Goal: Task Accomplishment & Management: Complete application form

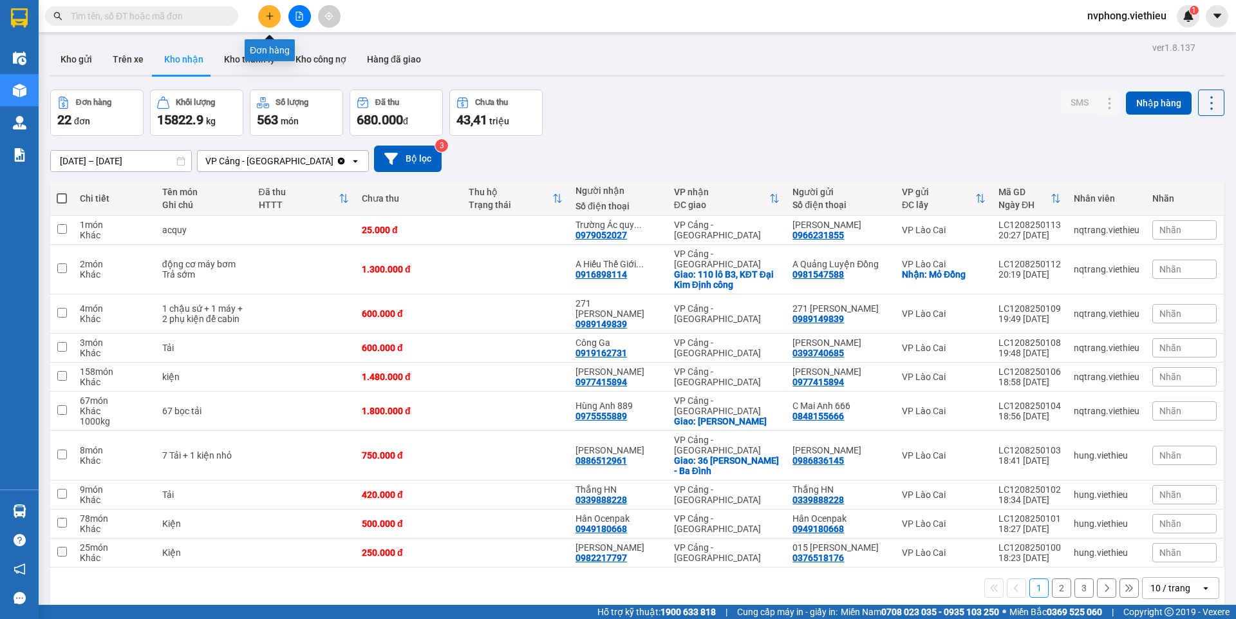
click at [270, 16] on icon "plus" at bounding box center [269, 15] width 7 height 1
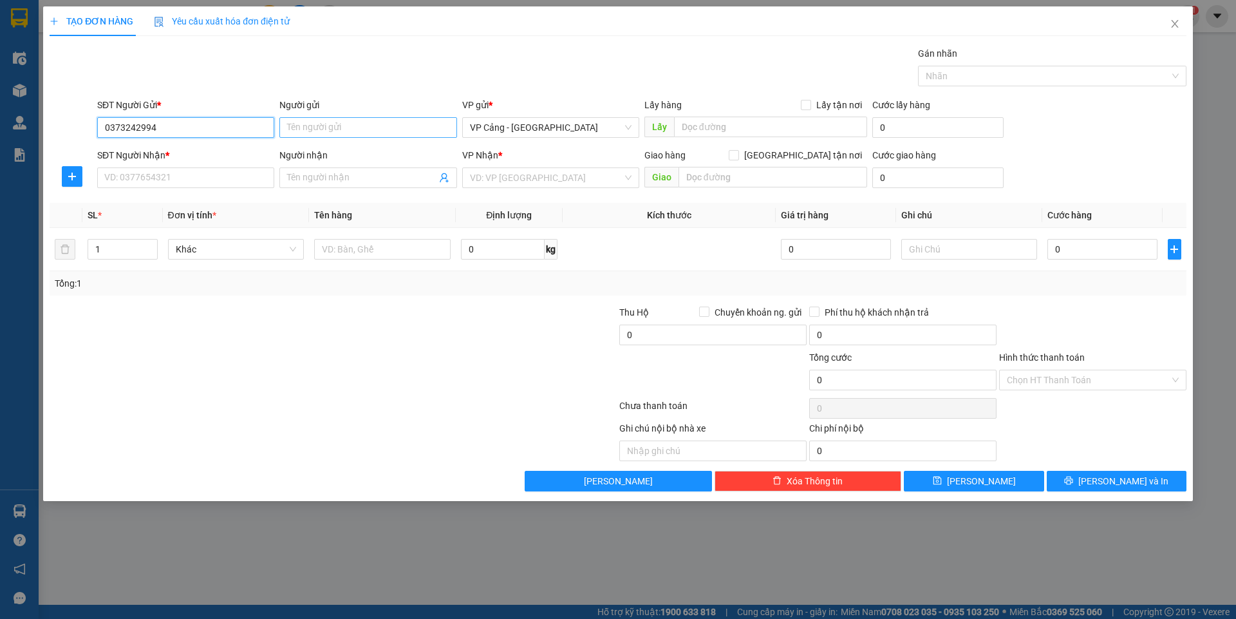
type input "0373242994"
click at [337, 133] on input "Người gửi" at bounding box center [367, 127] width 177 height 21
type input "N"
type input "Nhà Sói"
click at [155, 175] on input "SĐT Người Nhận *" at bounding box center [185, 177] width 177 height 21
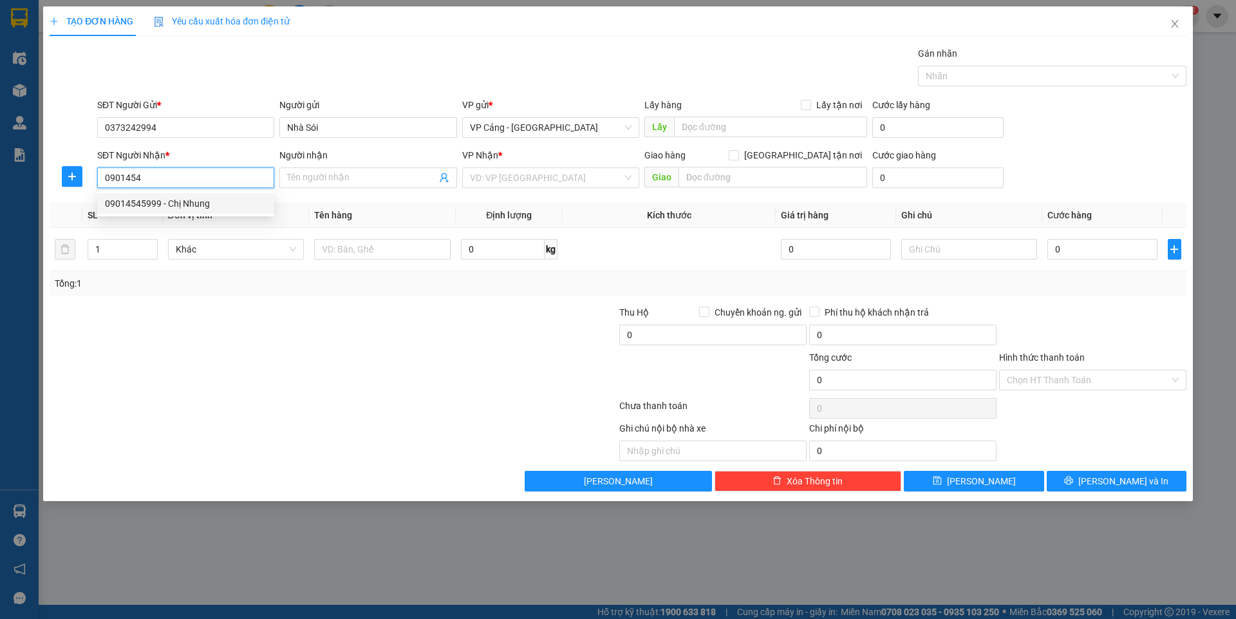
click at [144, 207] on div "09014545999 - Chị Nhung" at bounding box center [186, 203] width 162 height 14
type input "09014545999"
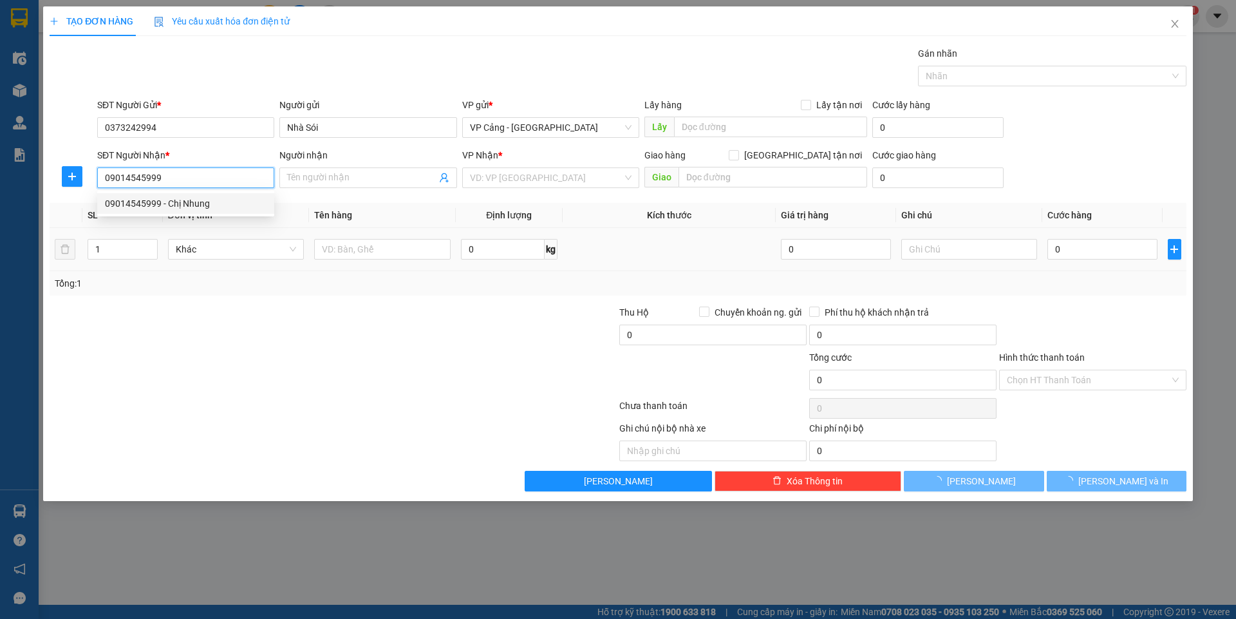
type input "Chị Nhung"
checkbox input "true"
type input "075 [GEOGRAPHIC_DATA], [GEOGRAPHIC_DATA]"
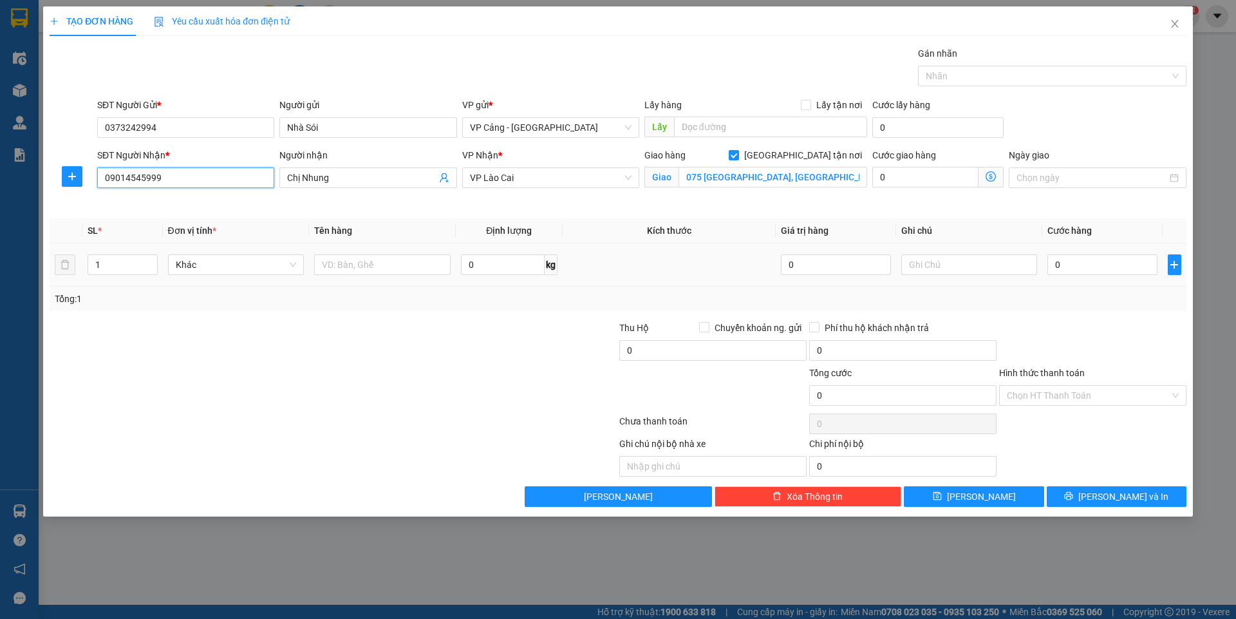
type input "09014545999"
click at [126, 249] on td "1" at bounding box center [122, 264] width 80 height 43
click at [120, 259] on input "1" at bounding box center [122, 264] width 68 height 19
type input "20"
click at [374, 272] on input "text" at bounding box center [382, 264] width 137 height 21
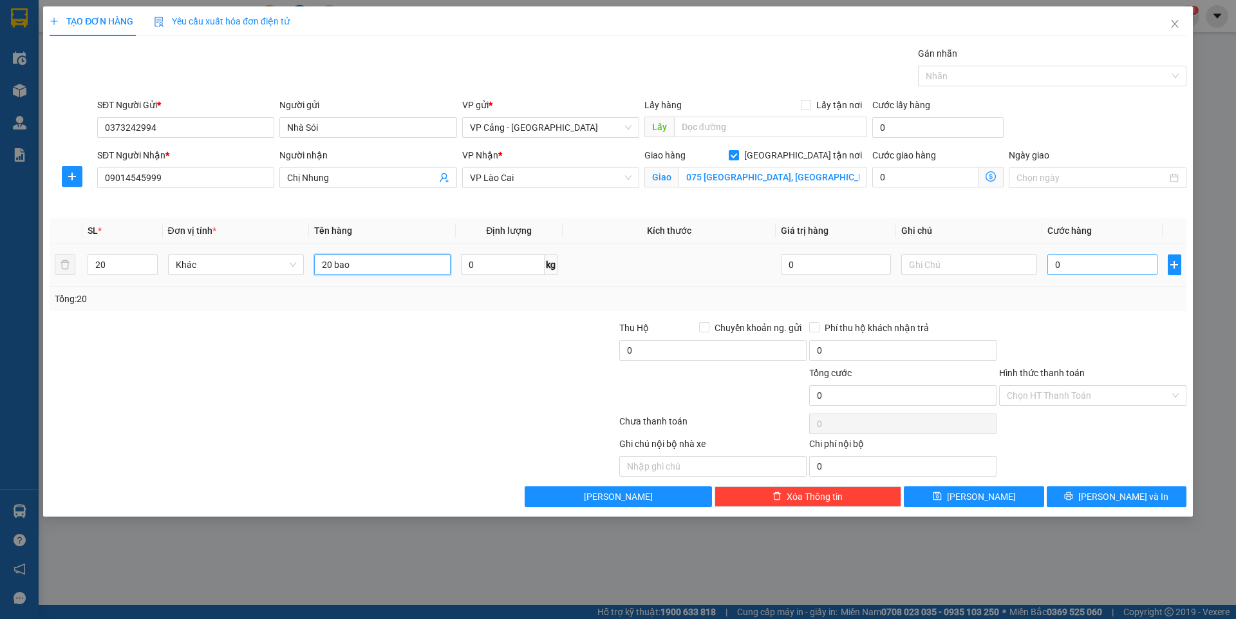
type input "20 bao"
click at [1071, 260] on input "0" at bounding box center [1102, 264] width 109 height 21
type input "1"
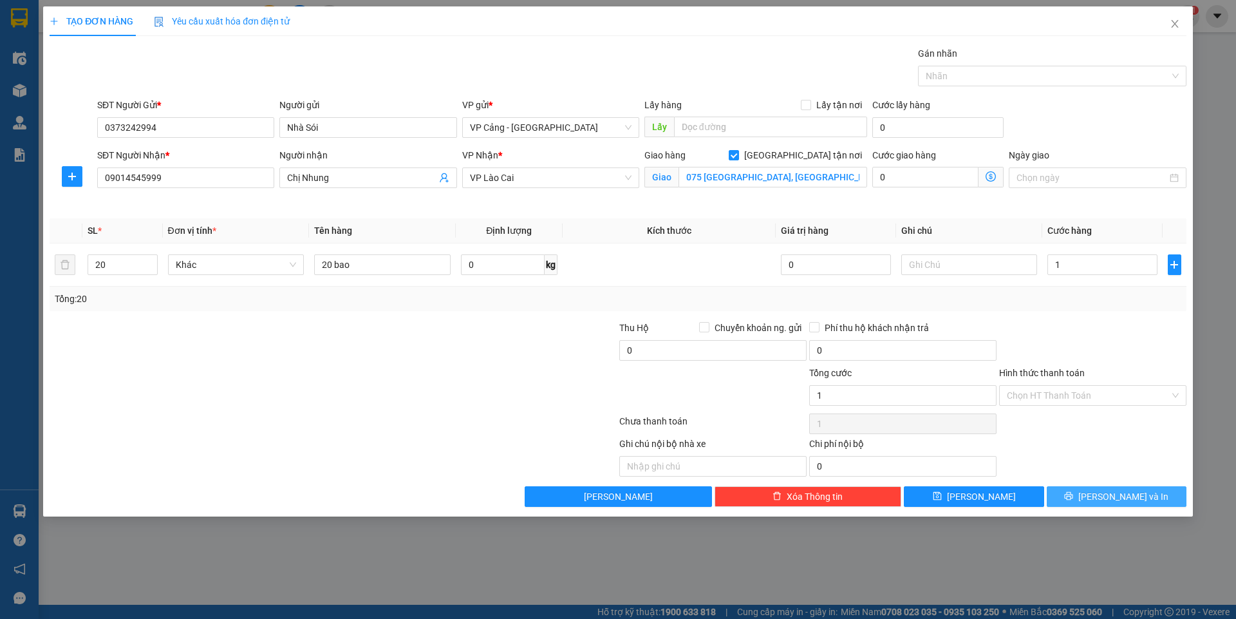
type input "1.000"
click at [1169, 493] on button "[PERSON_NAME] và In" at bounding box center [1117, 496] width 140 height 21
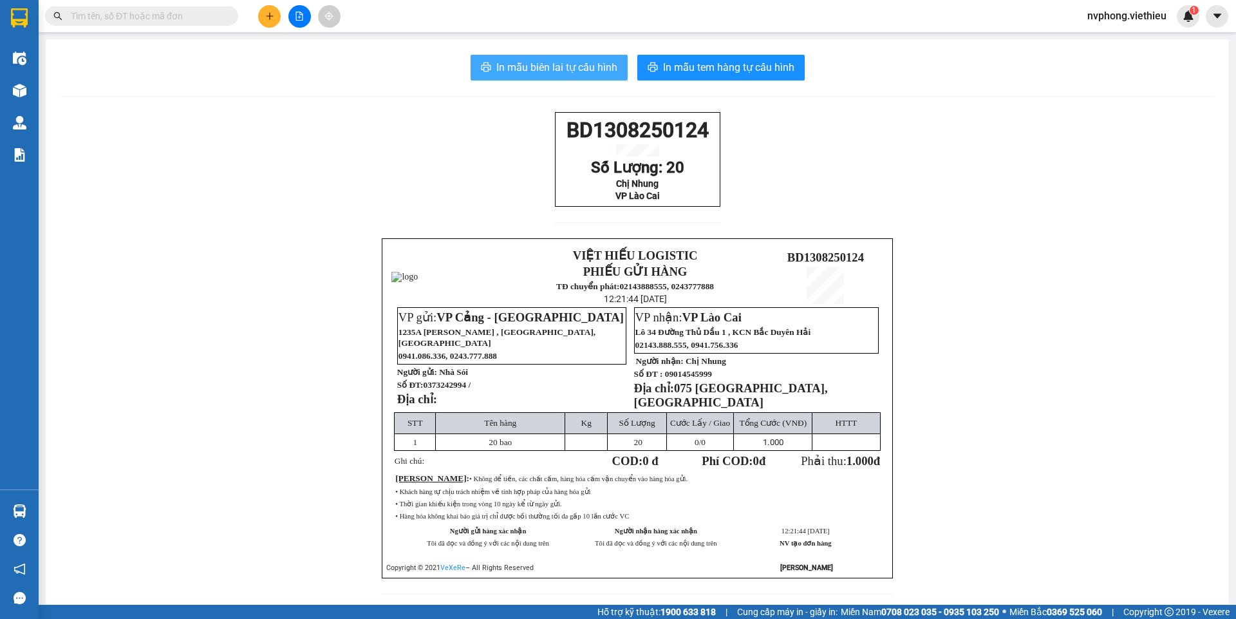
click at [567, 68] on span "In mẫu biên lai tự cấu hình" at bounding box center [556, 67] width 121 height 16
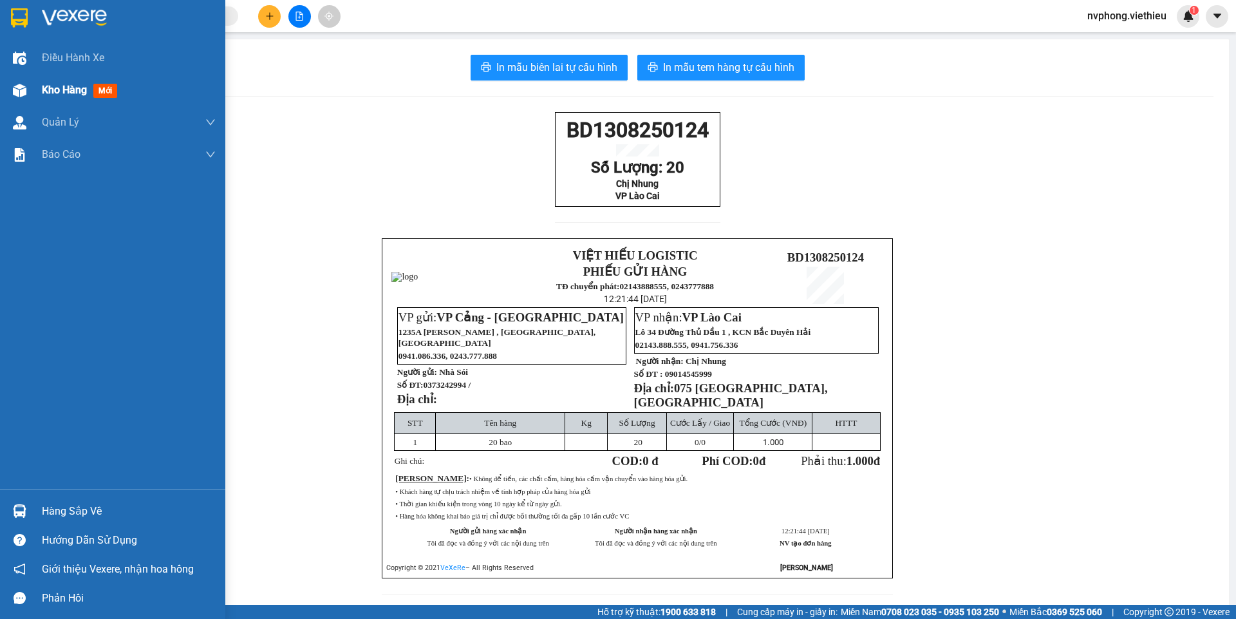
click at [47, 85] on span "Kho hàng" at bounding box center [64, 90] width 45 height 12
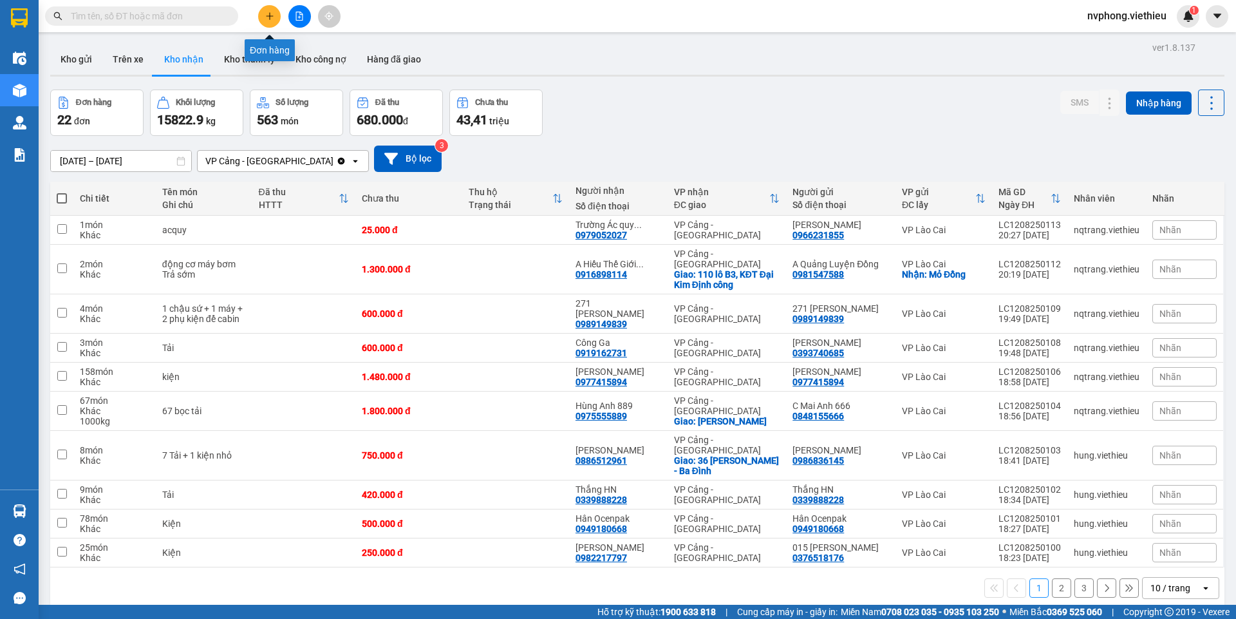
click at [276, 12] on button at bounding box center [269, 16] width 23 height 23
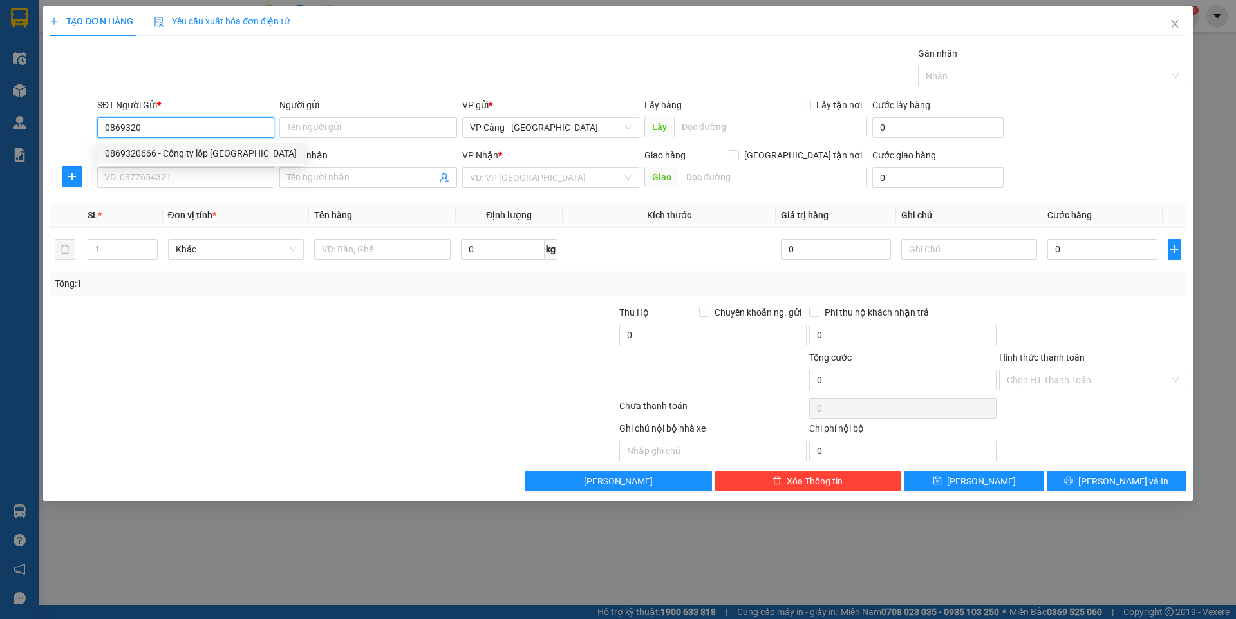
click at [147, 155] on div "0869320666 - Công ty lốp [GEOGRAPHIC_DATA]" at bounding box center [201, 153] width 192 height 14
type input "0869320666"
type input "Công ty lốp [GEOGRAPHIC_DATA]"
type input "0869320666"
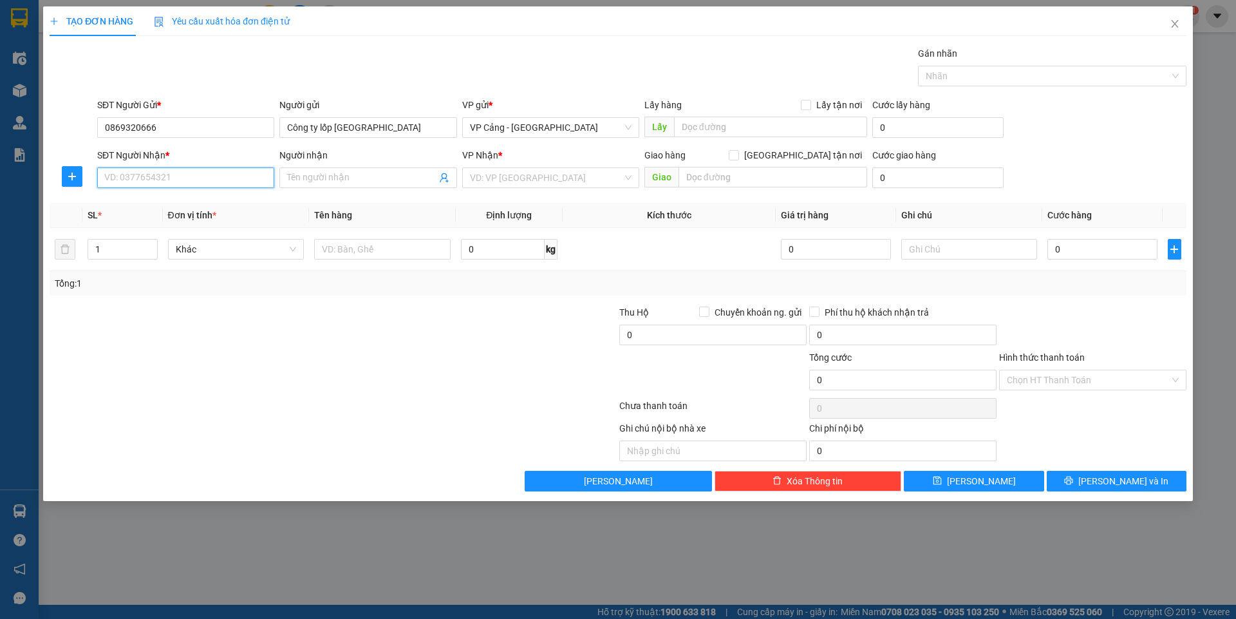
click at [142, 182] on input "SĐT Người Nhận *" at bounding box center [185, 177] width 177 height 21
click at [137, 202] on div "0966231855 - [PERSON_NAME]" at bounding box center [186, 203] width 162 height 14
type input "0966231855"
type input "[PERSON_NAME]"
checkbox input "true"
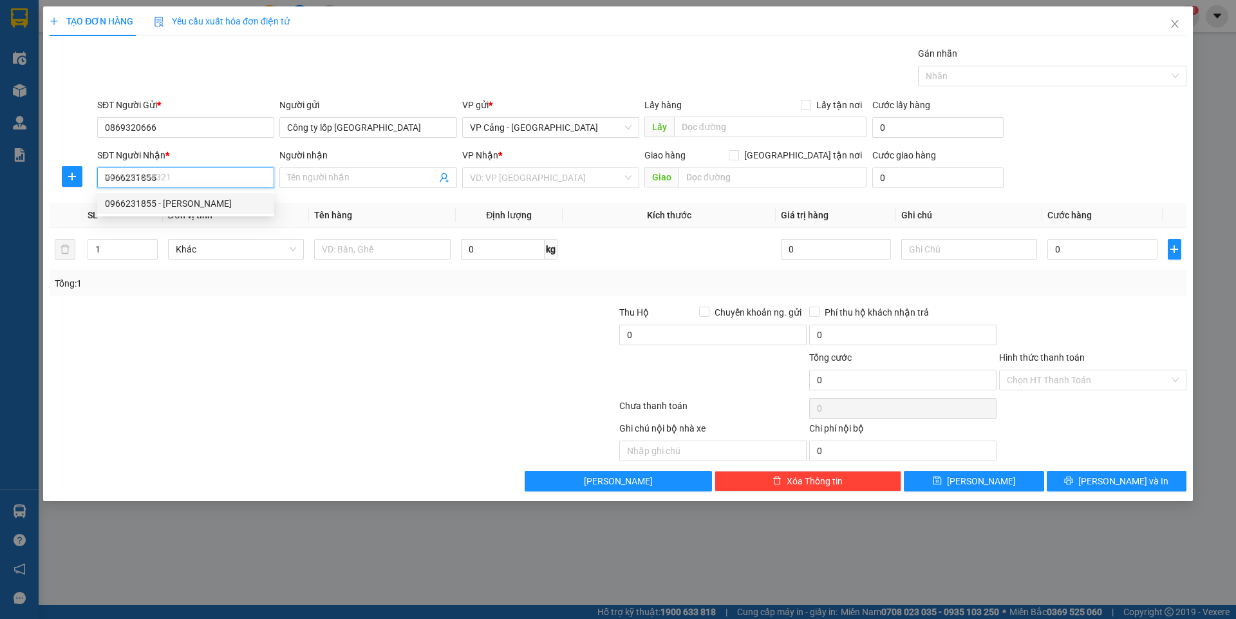
type input "[GEOGRAPHIC_DATA][PERSON_NAME], [GEOGRAPHIC_DATA], [GEOGRAPHIC_DATA]"
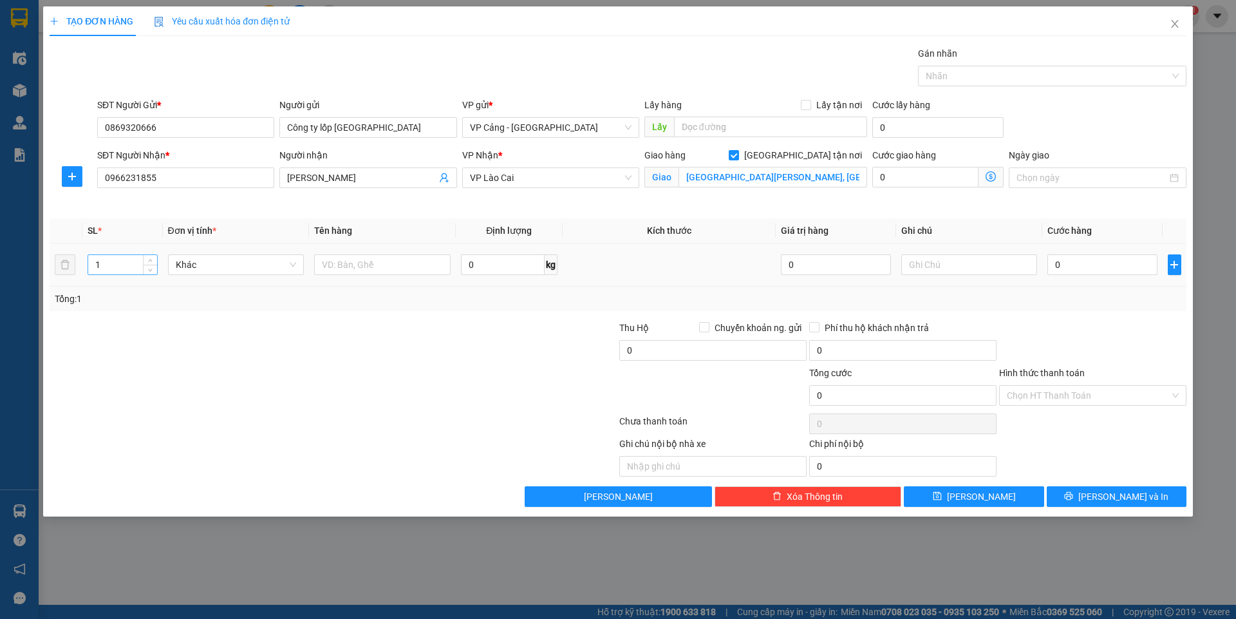
click at [122, 266] on input "1" at bounding box center [122, 264] width 68 height 19
type input "20"
click at [322, 276] on div at bounding box center [382, 265] width 137 height 26
click at [336, 265] on input "text" at bounding box center [382, 264] width 137 height 21
type input "20 lốp"
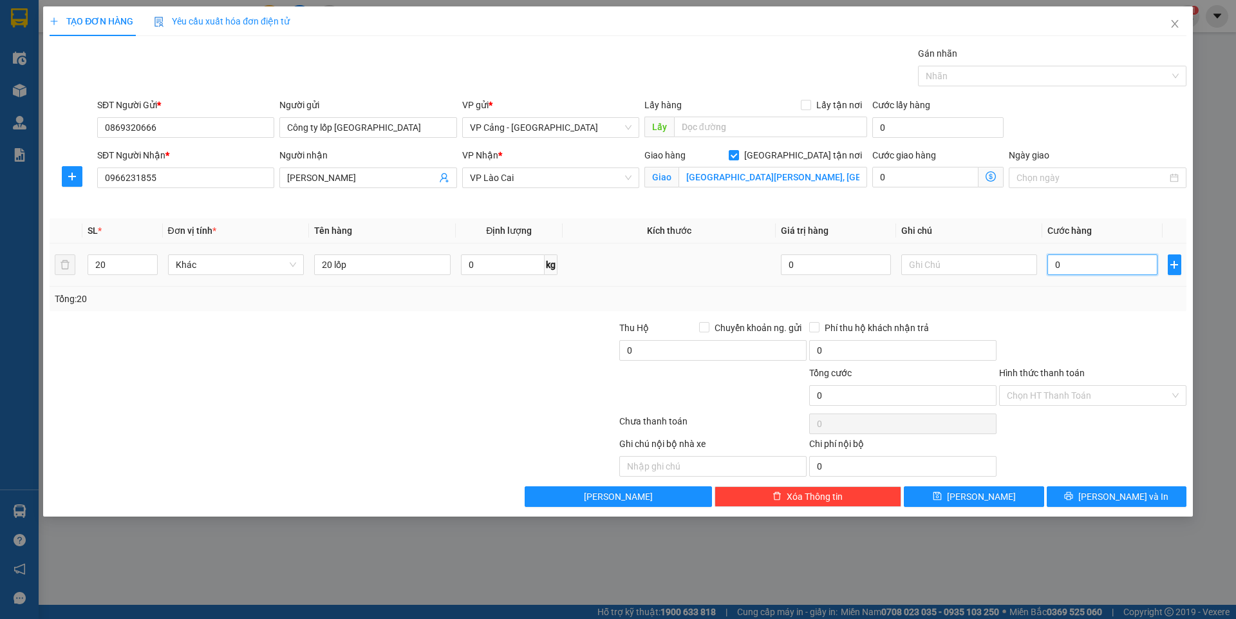
click at [1071, 268] on input "0" at bounding box center [1102, 264] width 109 height 21
type input "3"
type input "30"
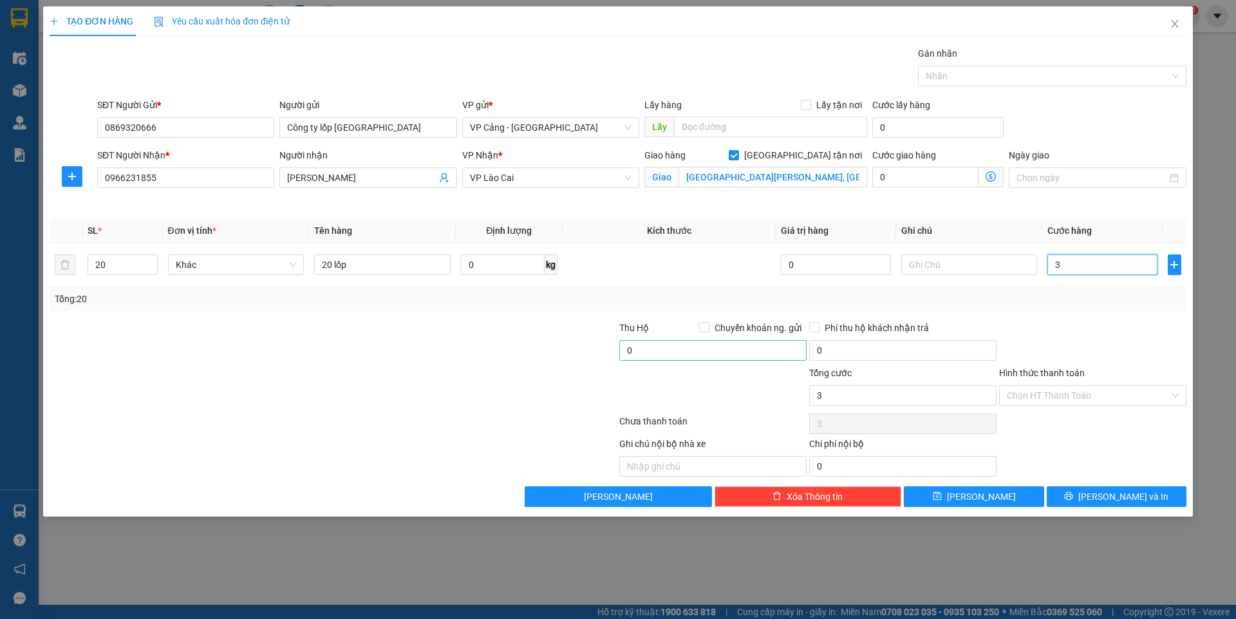
type input "30"
type input "300"
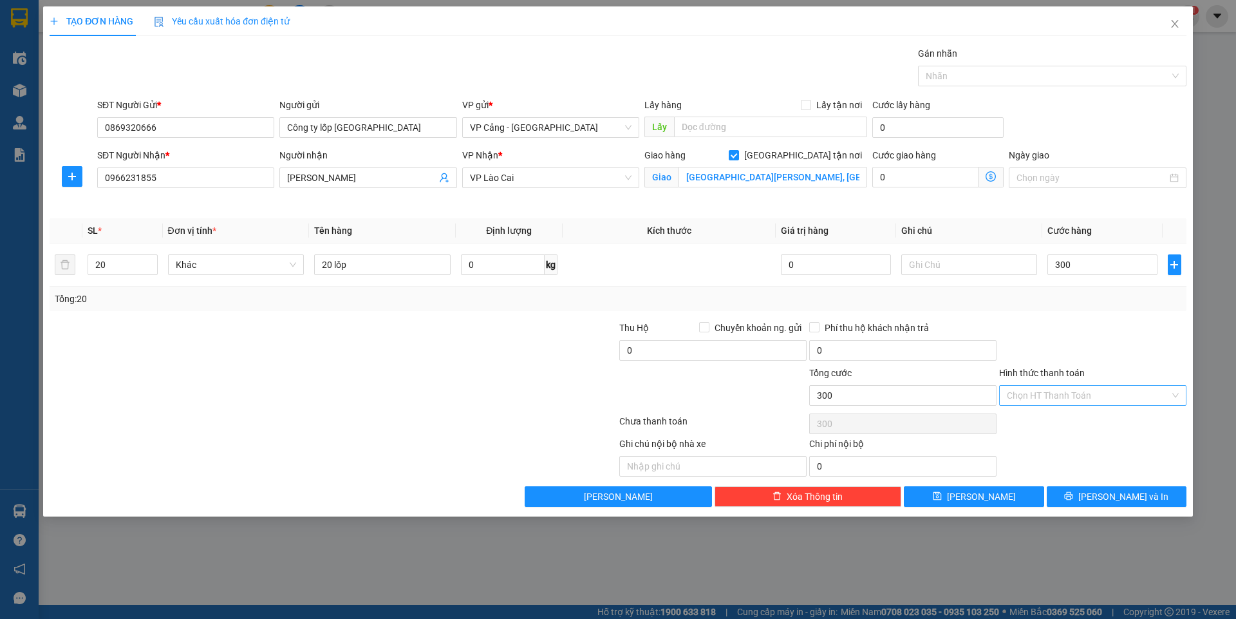
type input "300.000"
click at [1101, 386] on input "Hình thức thanh toán" at bounding box center [1088, 395] width 163 height 19
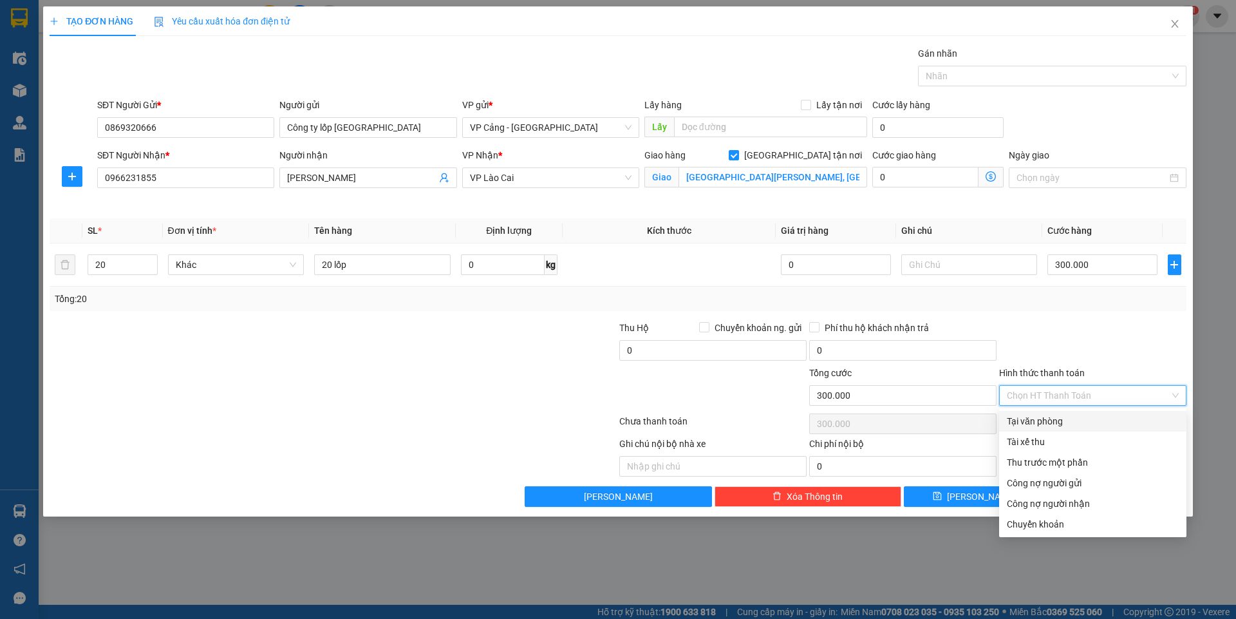
click at [1044, 414] on div "Tại văn phòng" at bounding box center [1093, 421] width 172 height 14
type input "0"
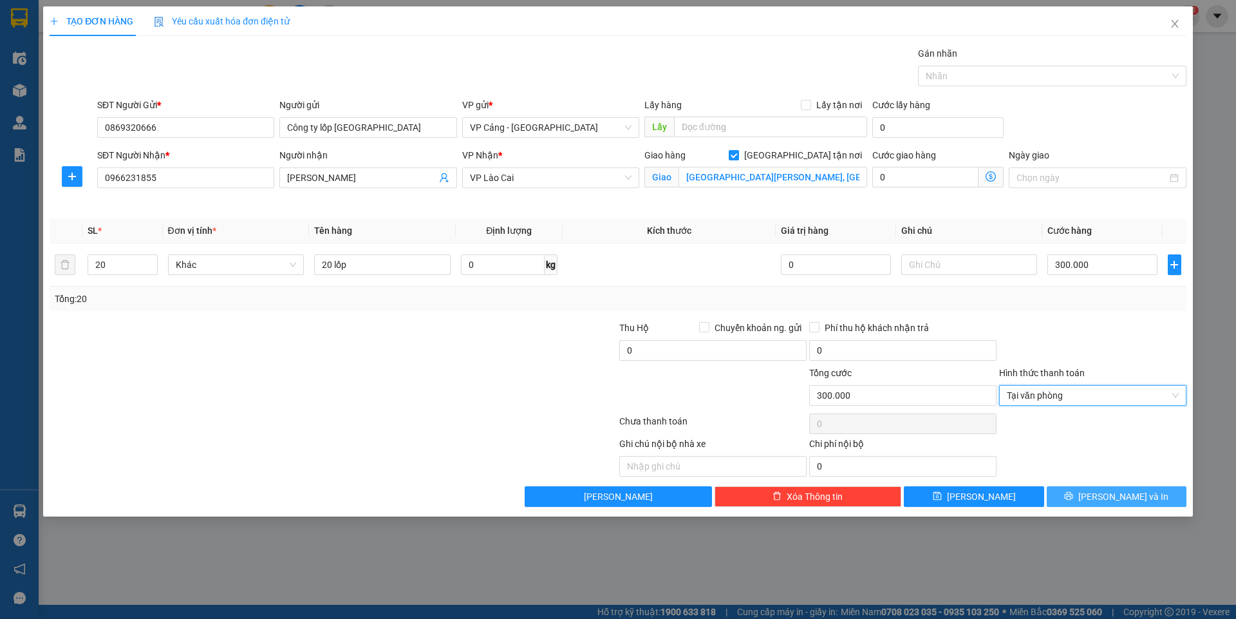
click at [1122, 498] on span "[PERSON_NAME] và In" at bounding box center [1123, 496] width 90 height 14
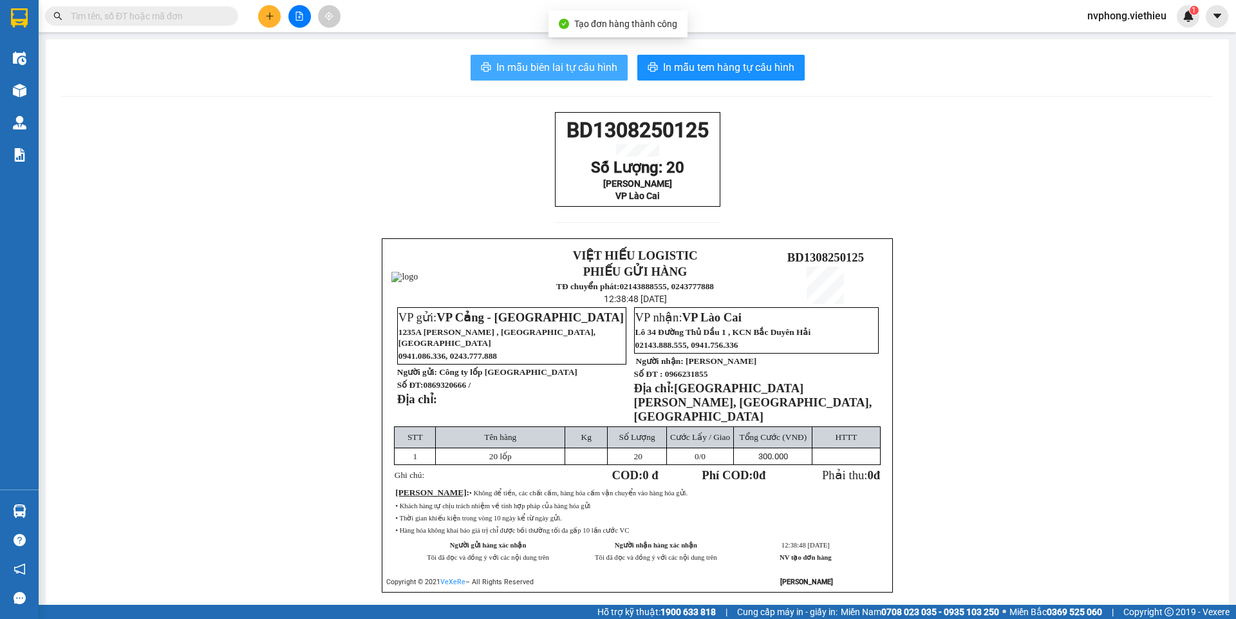
click at [585, 66] on span "In mẫu biên lai tự cấu hình" at bounding box center [556, 67] width 121 height 16
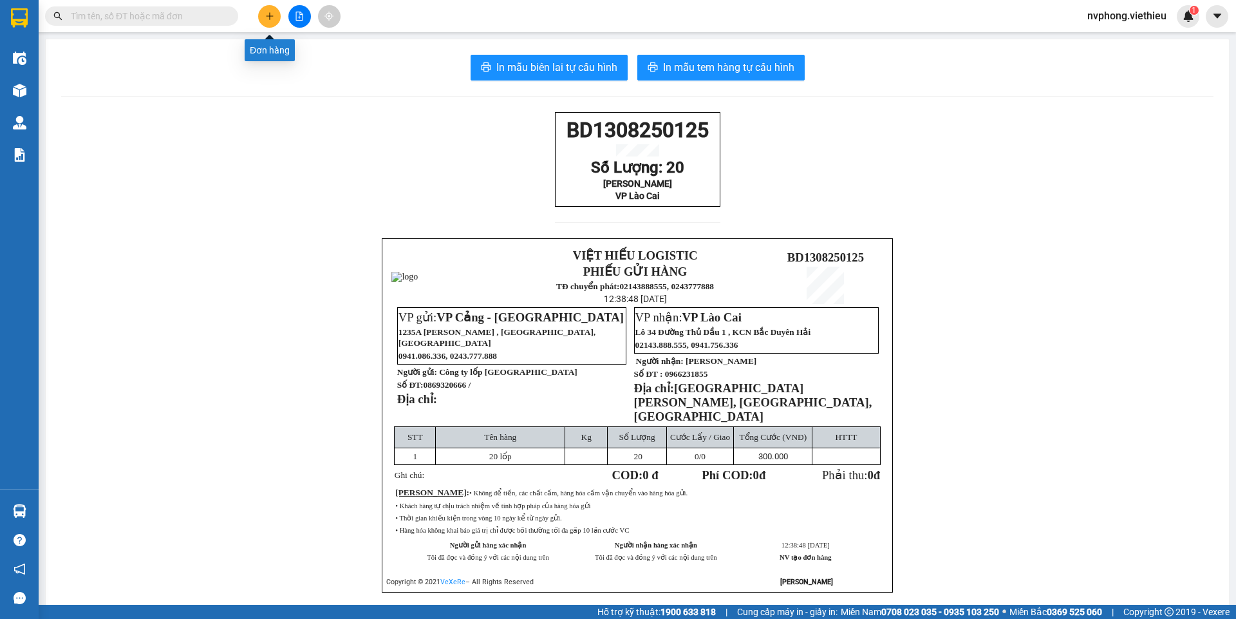
click at [271, 11] on button at bounding box center [269, 16] width 23 height 23
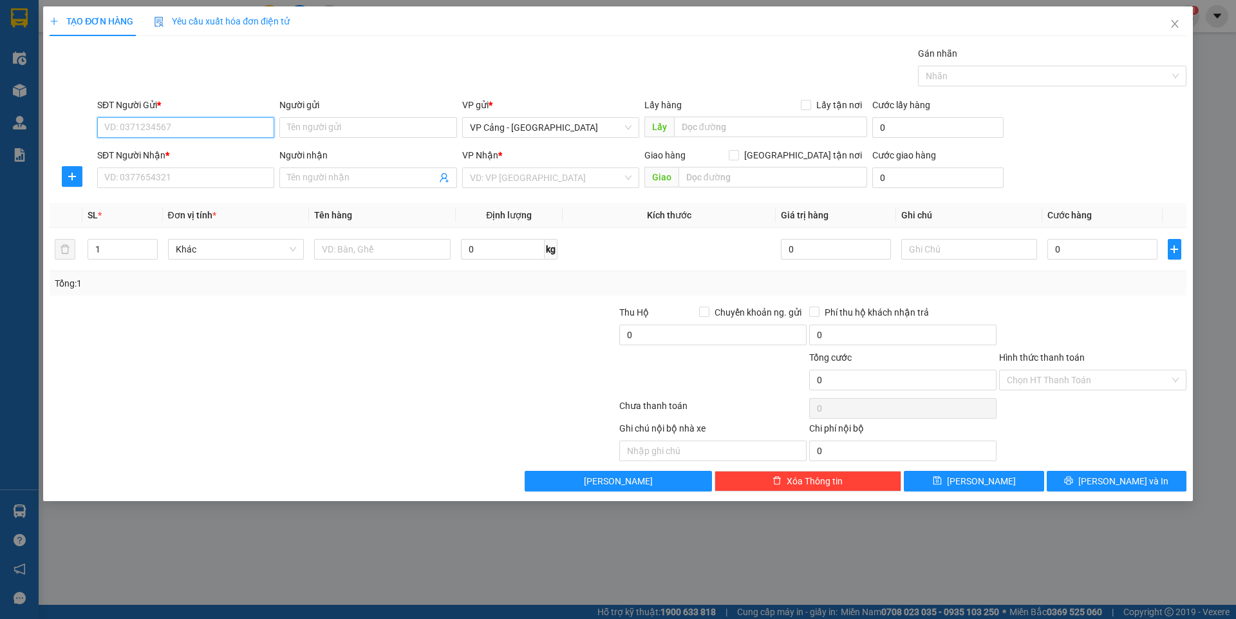
click at [163, 124] on input "SĐT Người Gửi *" at bounding box center [185, 127] width 177 height 21
click at [187, 158] on div "0982331111 - [PERSON_NAME]" at bounding box center [186, 153] width 162 height 14
type input "0982331111"
type input "[PERSON_NAME]"
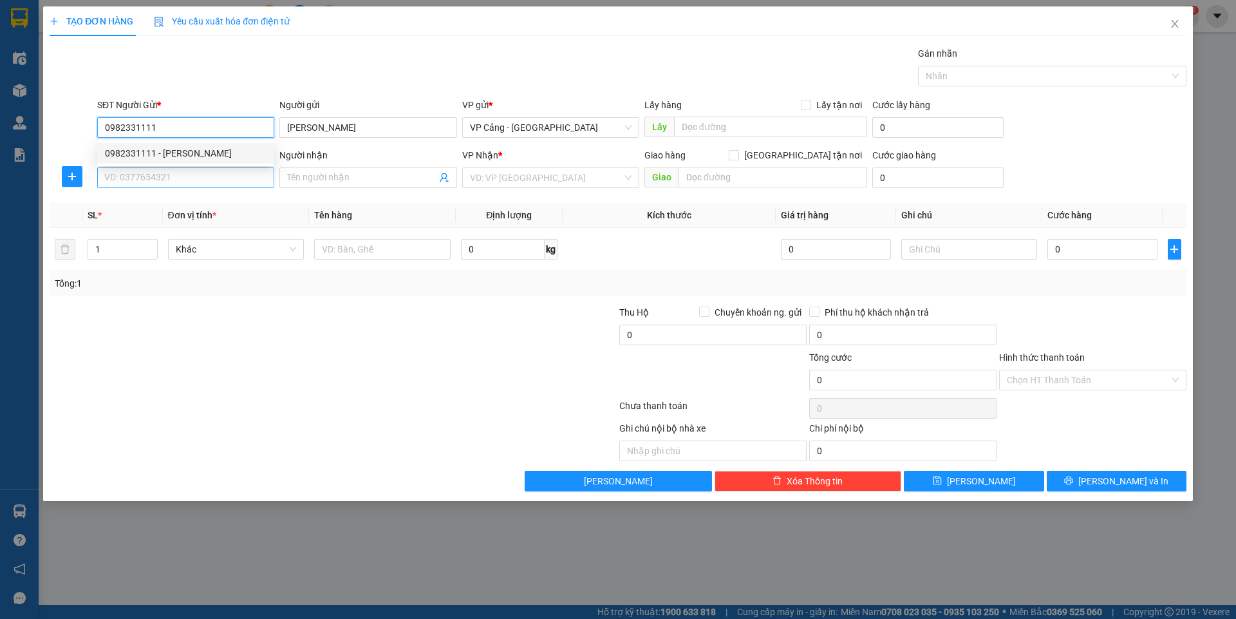
type input "0982331111"
click at [151, 183] on input "SĐT Người Nhận *" at bounding box center [185, 177] width 177 height 21
drag, startPoint x: 236, startPoint y: 134, endPoint x: 92, endPoint y: 119, distance: 144.3
click at [92, 119] on div "SĐT Người Gửi * 0982331111 Người gửi [PERSON_NAME] VP gửi * VP Cảng - [GEOGRAPH…" at bounding box center [618, 120] width 1140 height 45
paste input "search"
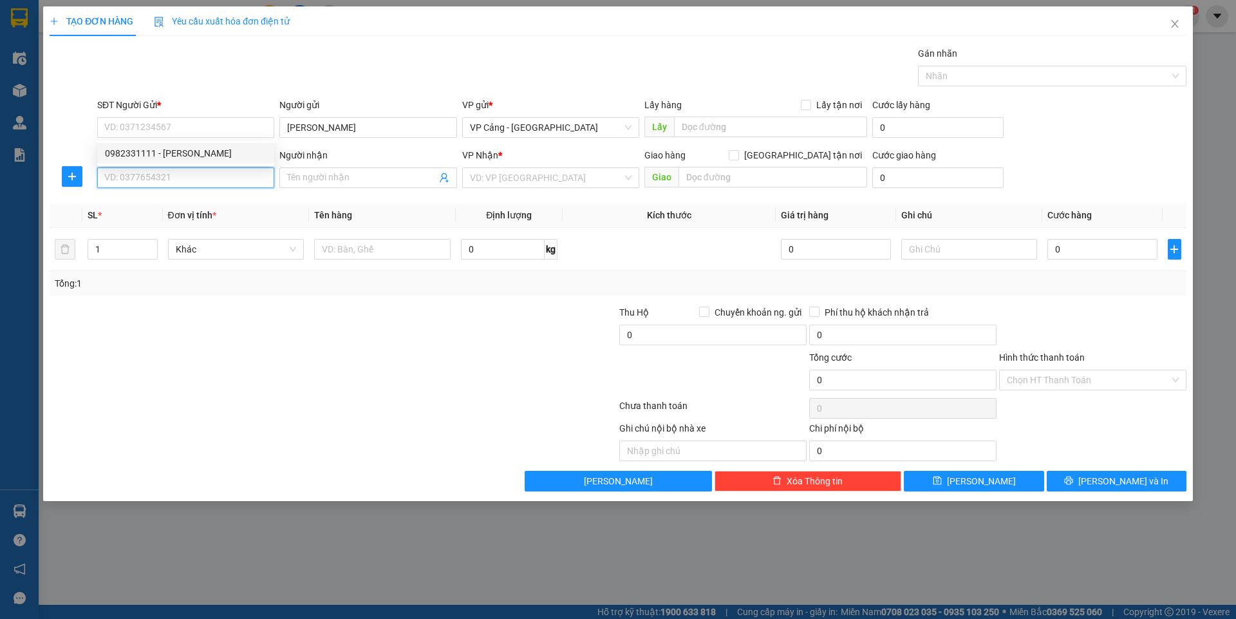
click at [120, 180] on input "SĐT Người Nhận *" at bounding box center [185, 177] width 177 height 21
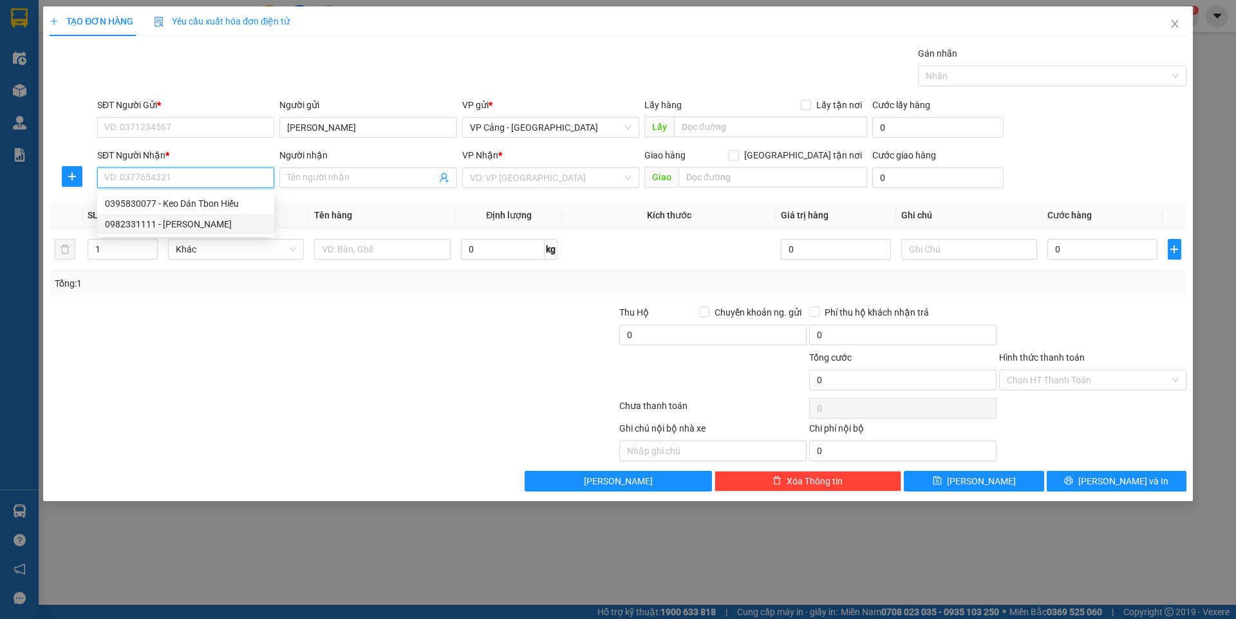
click at [133, 227] on div "0982331111 - [PERSON_NAME]" at bounding box center [186, 224] width 162 height 14
type input "0982331111"
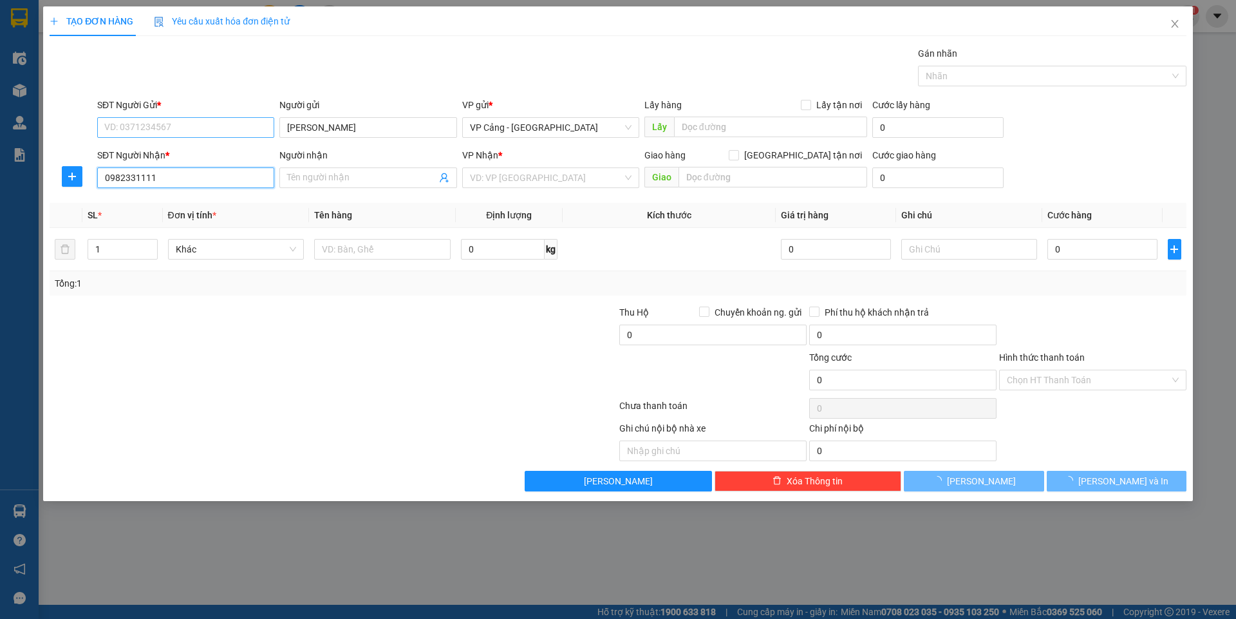
type input "[PERSON_NAME]"
checkbox input "true"
type input "TP -lào cai"
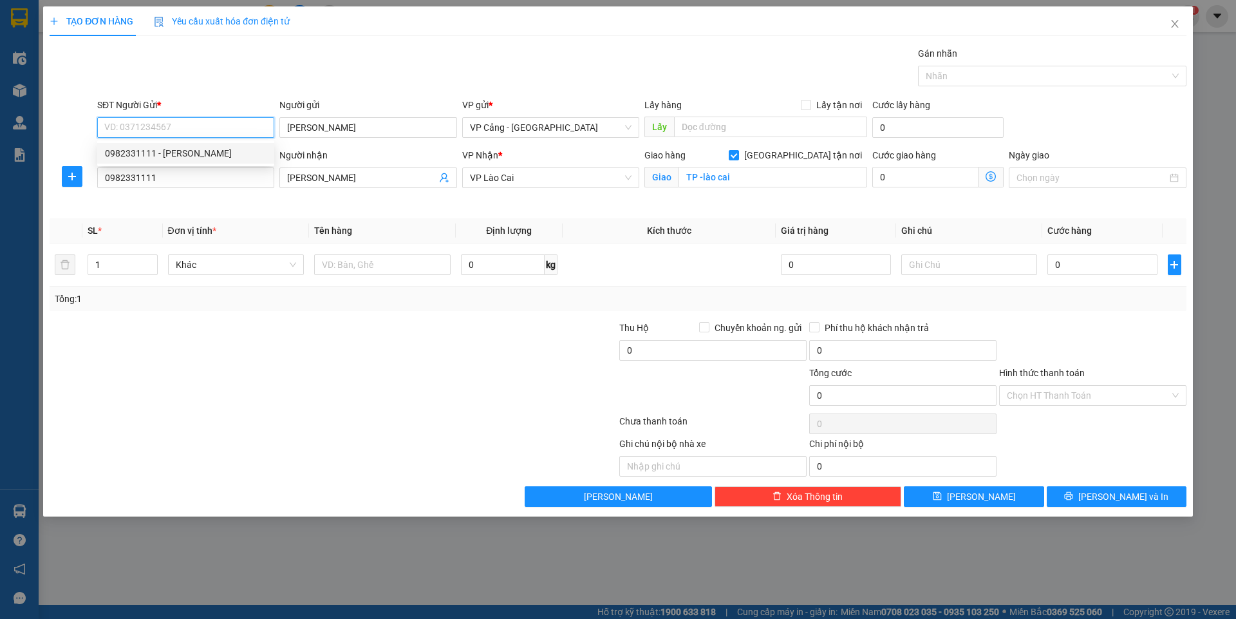
click at [177, 129] on input "SĐT Người Gửi *" at bounding box center [185, 127] width 177 height 21
type input "0969040613"
drag, startPoint x: 353, startPoint y: 140, endPoint x: 284, endPoint y: 124, distance: 70.6
click at [284, 124] on div "Người gửi [PERSON_NAME]" at bounding box center [367, 120] width 177 height 45
click at [339, 133] on input "[PERSON_NAME]" at bounding box center [367, 127] width 177 height 21
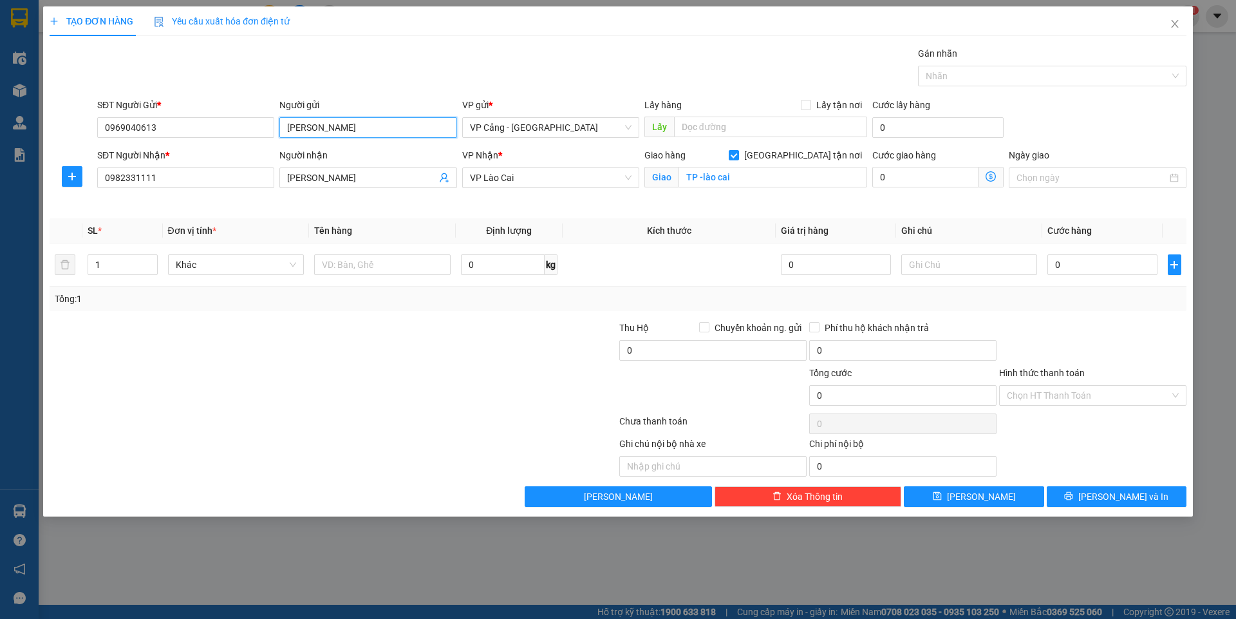
drag, startPoint x: 339, startPoint y: 126, endPoint x: 278, endPoint y: 124, distance: 61.2
click at [278, 124] on div "Người gửi Tiến [PERSON_NAME]" at bounding box center [368, 120] width 182 height 45
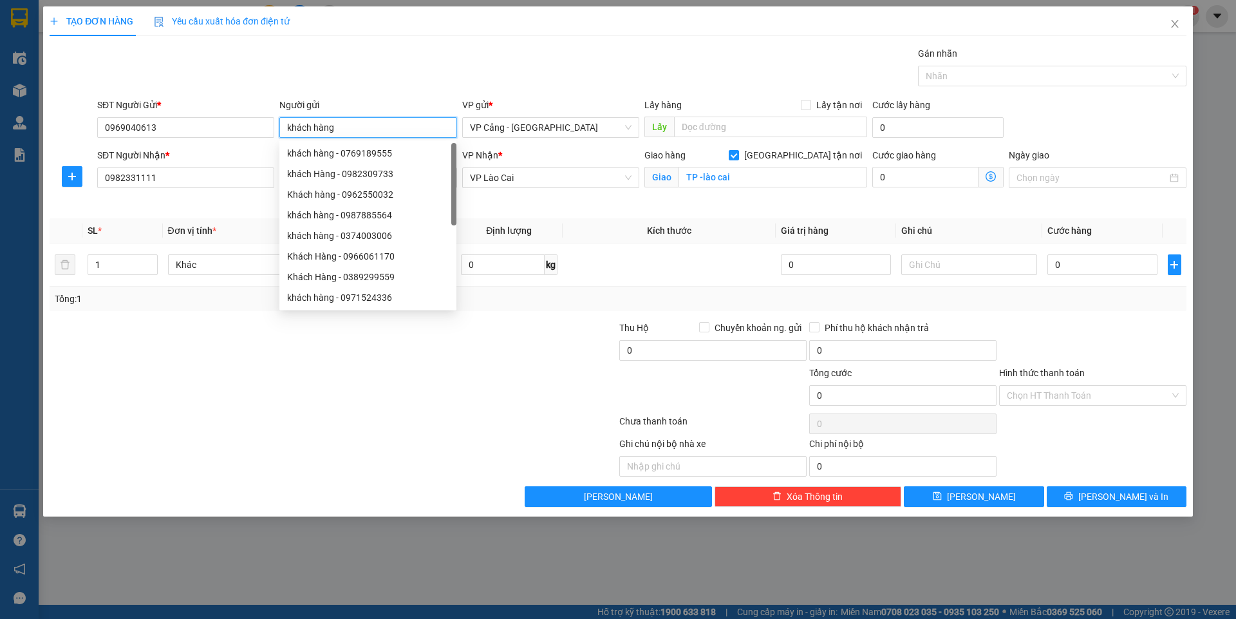
type input "khách hàng"
click at [451, 415] on div at bounding box center [333, 424] width 570 height 26
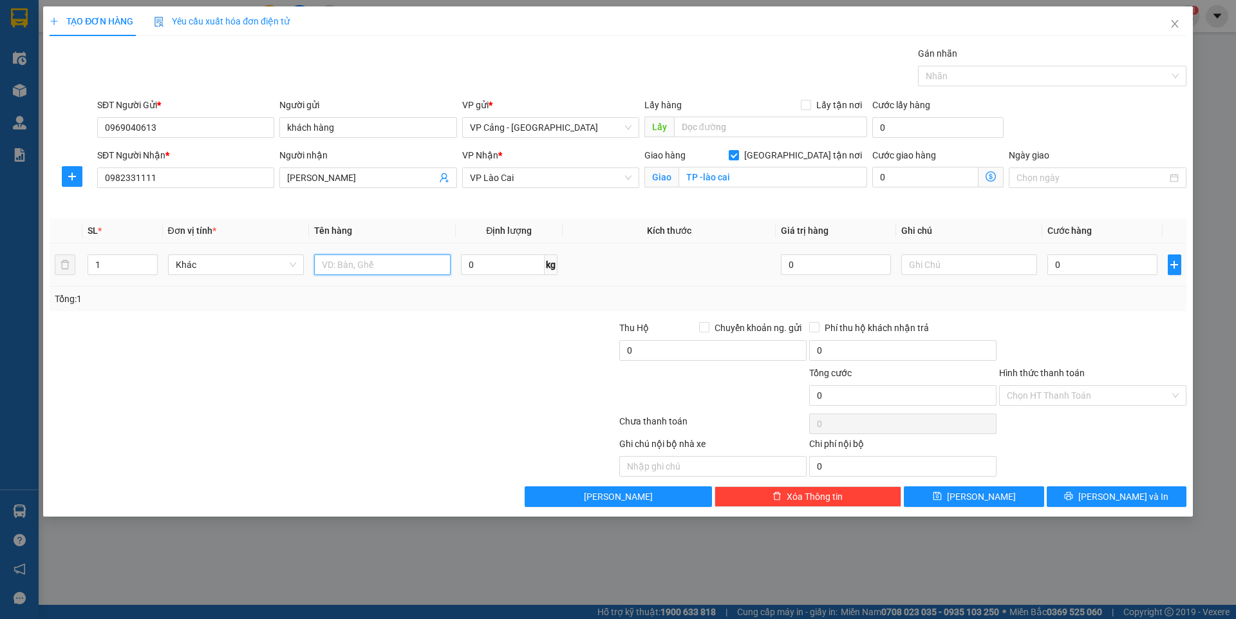
click at [350, 270] on input "text" at bounding box center [382, 264] width 137 height 21
type input "1 bao"
click at [1083, 267] on input "0" at bounding box center [1102, 264] width 109 height 21
type input "5"
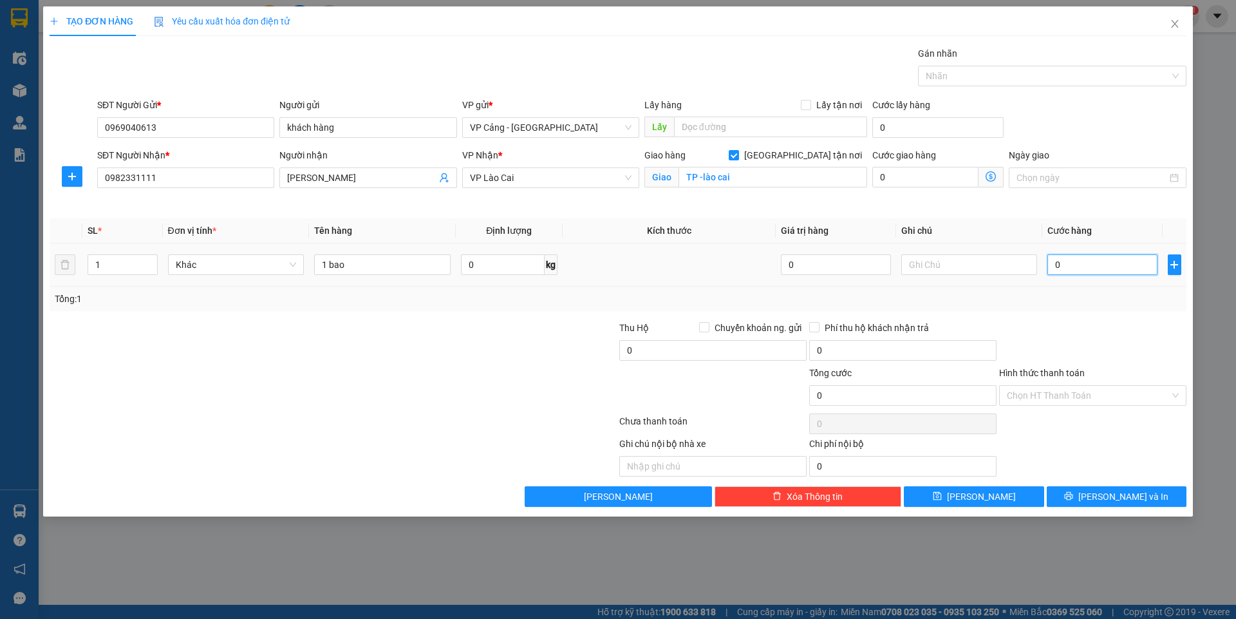
type input "5"
type input "50"
type input "50.000"
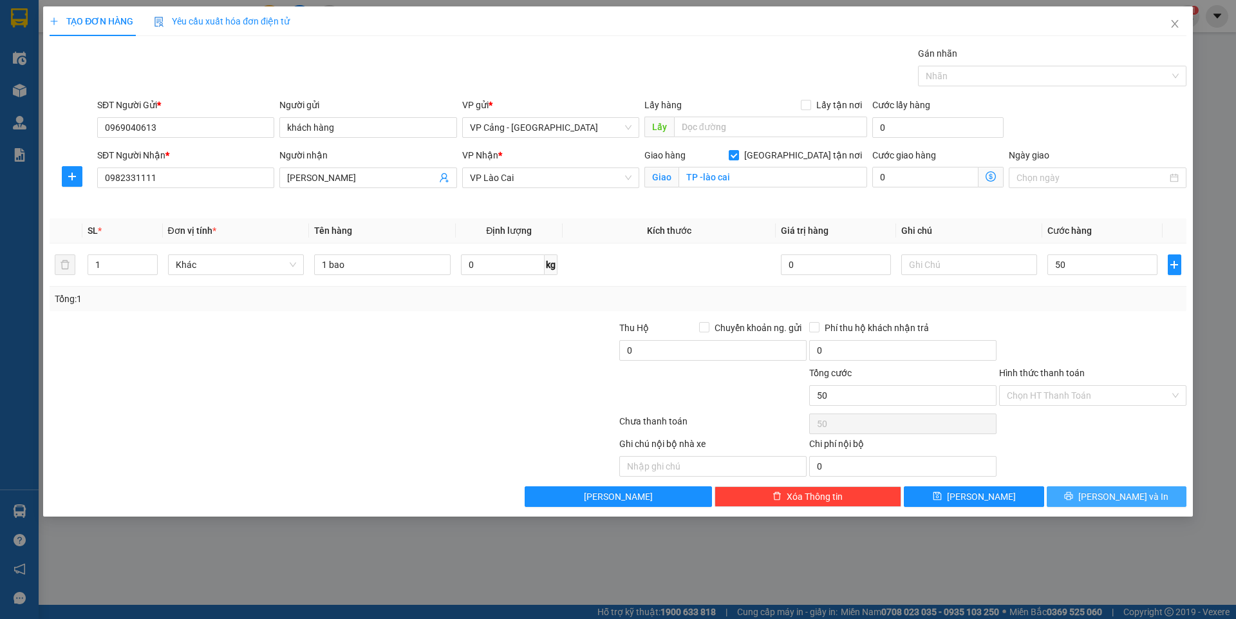
type input "50.000"
click at [1124, 505] on button "[PERSON_NAME] và In" at bounding box center [1117, 496] width 140 height 21
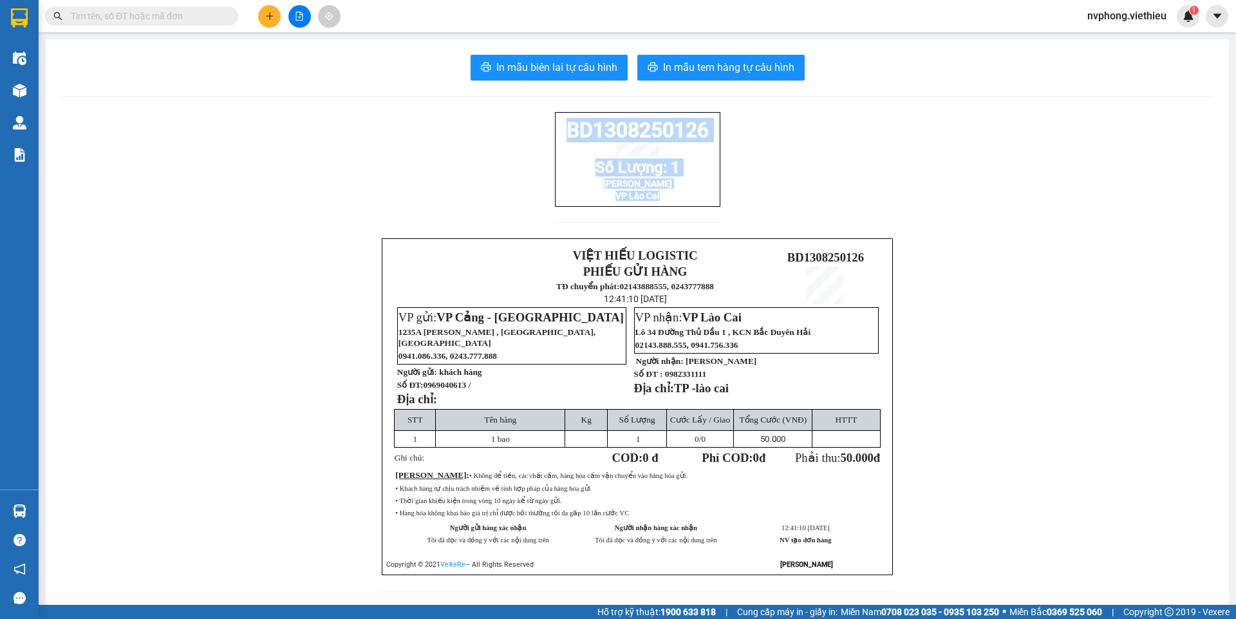
drag, startPoint x: 701, startPoint y: 211, endPoint x: 552, endPoint y: 137, distance: 165.3
click at [555, 137] on div "BD1308250126 Số Lượng: 1 Tiến Hùng VP Lào Cai" at bounding box center [637, 159] width 165 height 95
copy div "BD1308250126 Số Lượng: 1 Tiến Hùng VP Lào Cai"
click at [543, 73] on span "In mẫu biên lai tự cấu hình" at bounding box center [556, 67] width 121 height 16
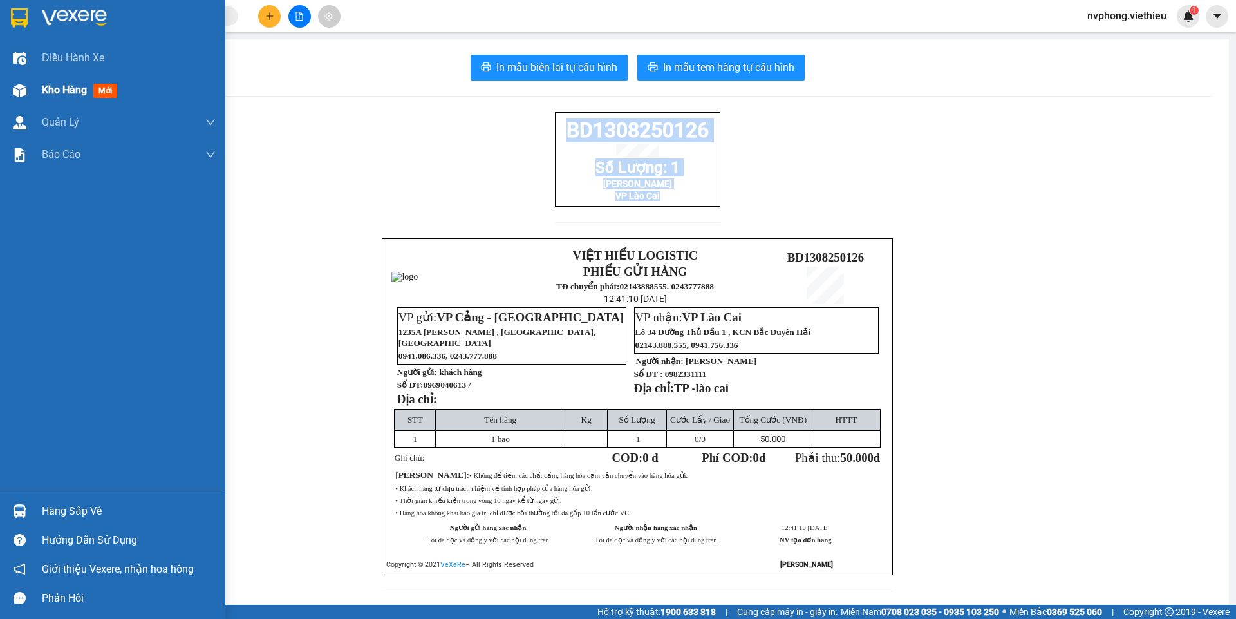
click at [51, 84] on span "Kho hàng" at bounding box center [64, 90] width 45 height 12
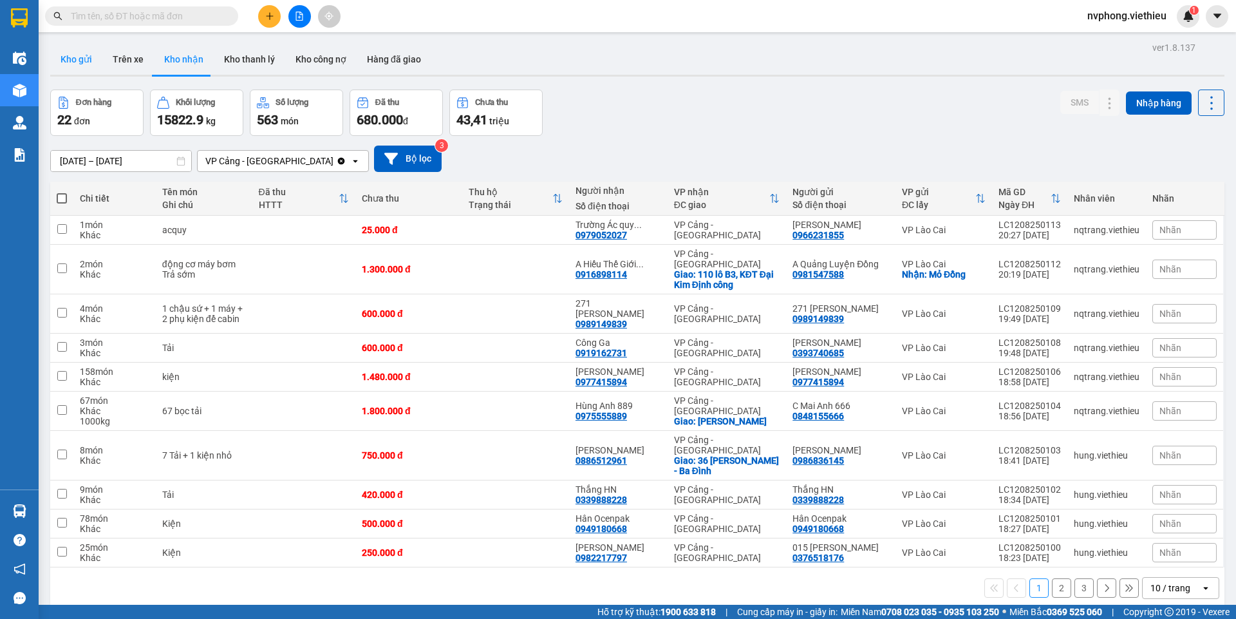
click at [70, 53] on button "Kho gửi" at bounding box center [76, 59] width 52 height 31
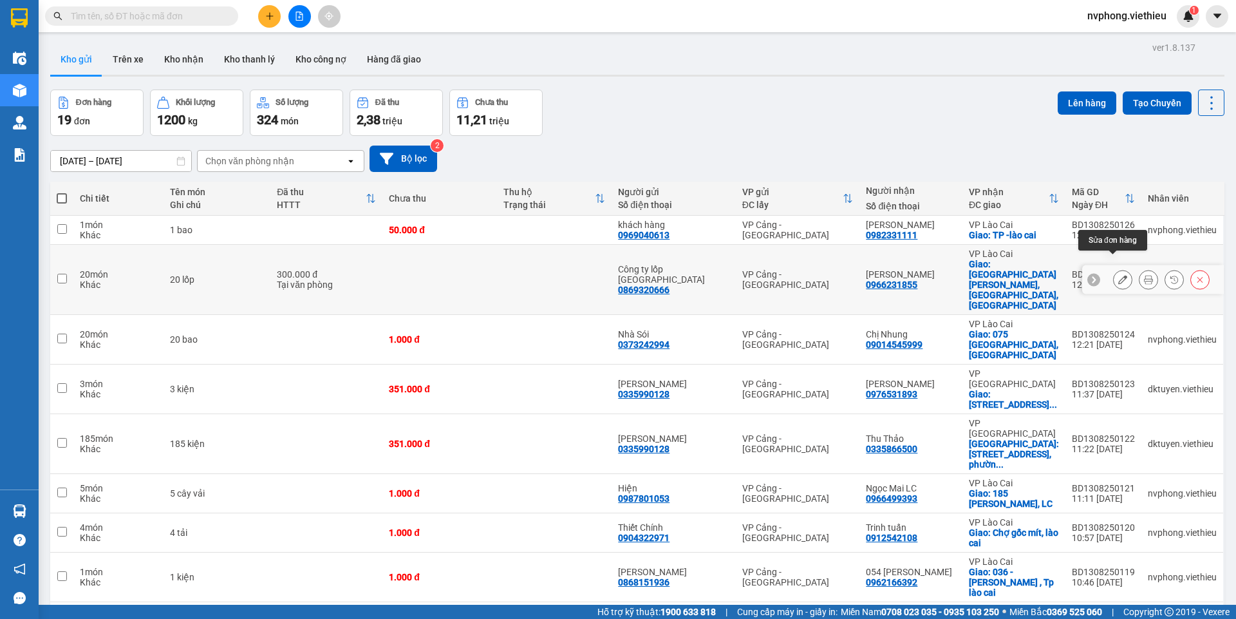
click at [1118, 275] on icon at bounding box center [1122, 279] width 9 height 9
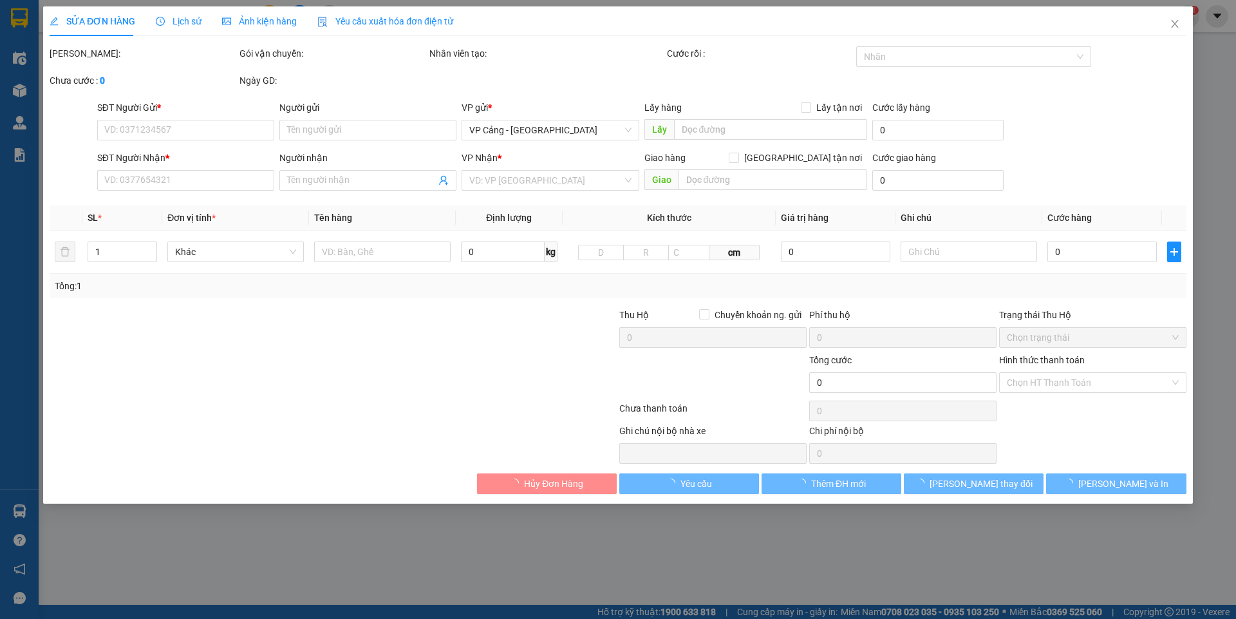
type input "0869320666"
type input "Công ty lốp [GEOGRAPHIC_DATA]"
type input "0966231855"
type input "[PERSON_NAME]"
checkbox input "true"
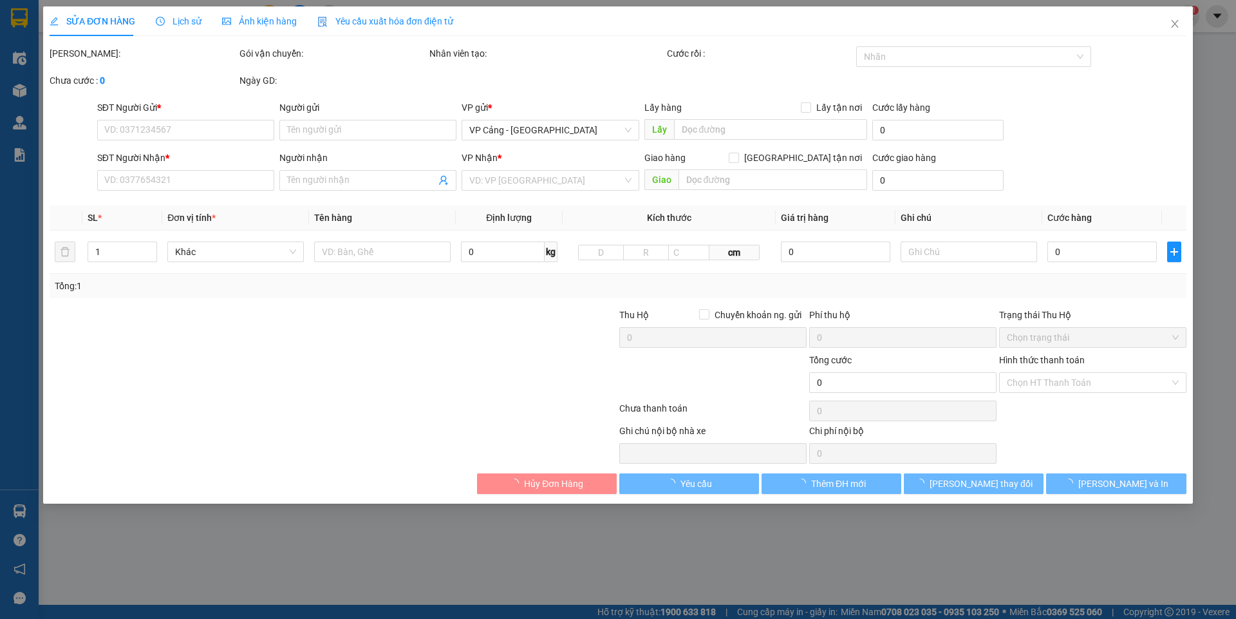
type input "[GEOGRAPHIC_DATA][PERSON_NAME], [GEOGRAPHIC_DATA], [GEOGRAPHIC_DATA]"
type input "300.000"
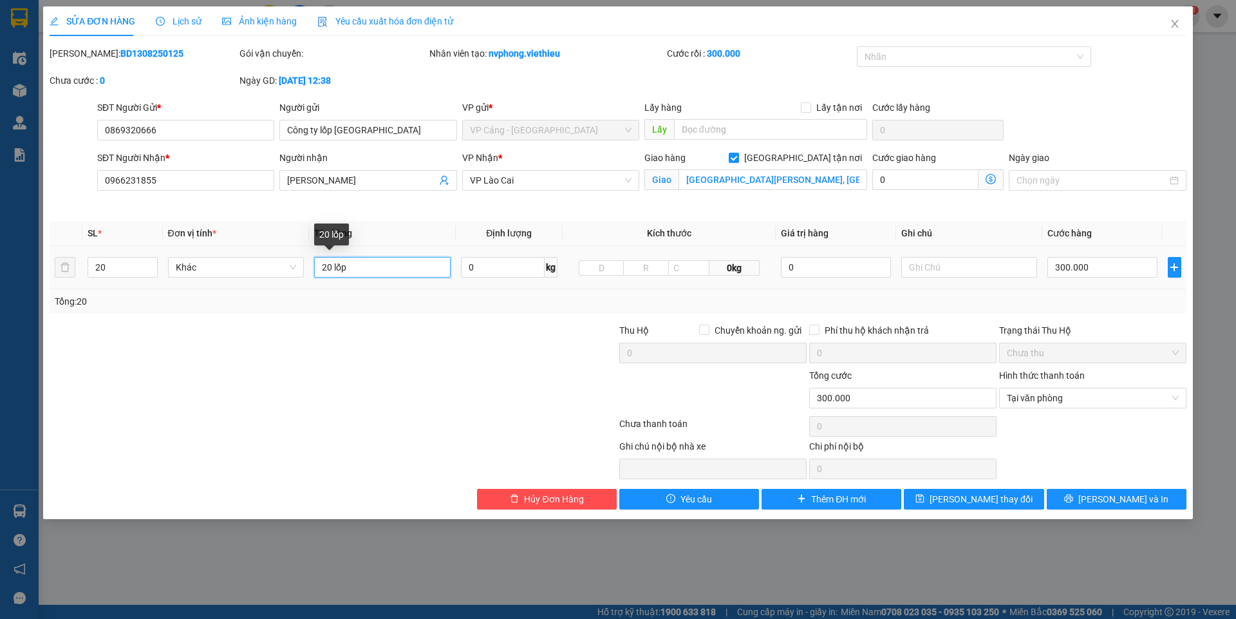
click at [380, 260] on input "20 lốp" at bounding box center [382, 267] width 137 height 21
type input "20 lốp +PXK"
click at [1124, 498] on span "[PERSON_NAME] và In" at bounding box center [1123, 499] width 90 height 14
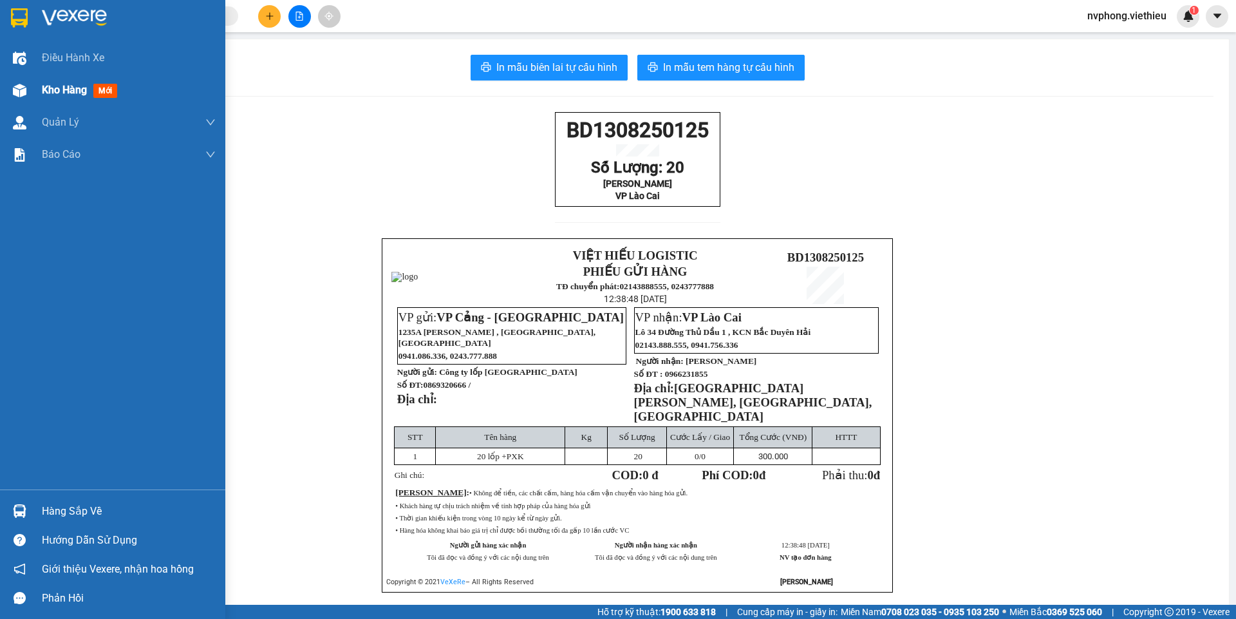
click at [58, 95] on span "Kho hàng" at bounding box center [64, 90] width 45 height 12
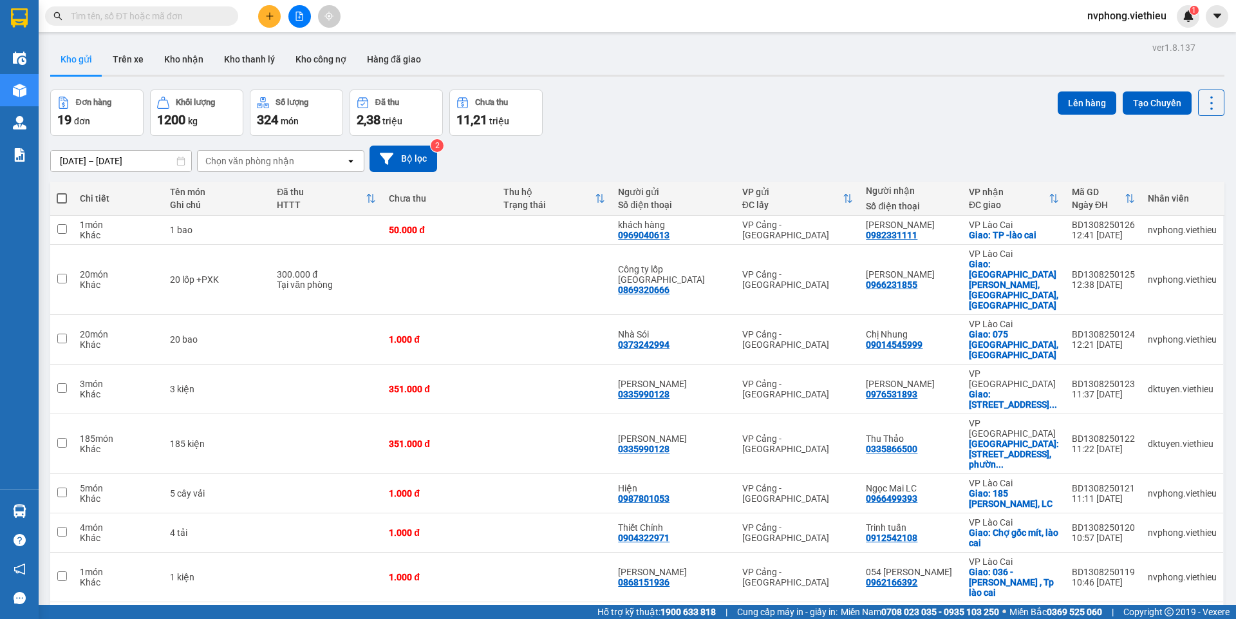
click at [147, 10] on input "text" at bounding box center [147, 16] width 152 height 14
click at [184, 59] on button "Kho nhận" at bounding box center [184, 59] width 60 height 31
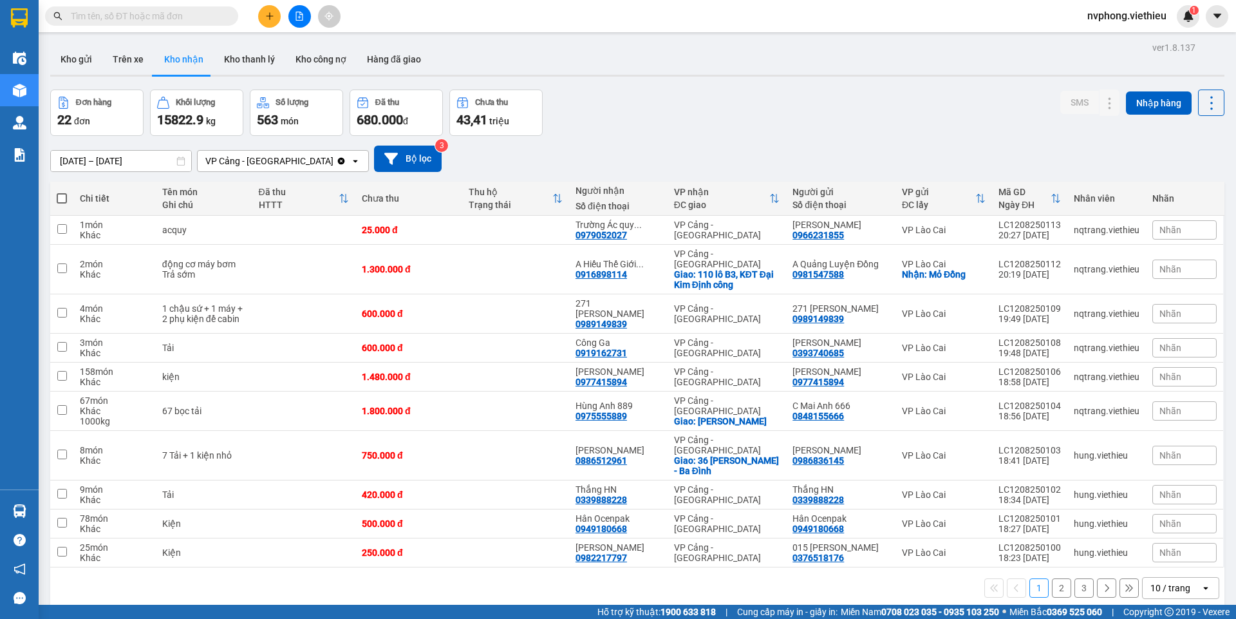
click at [124, 17] on input "text" at bounding box center [147, 16] width 152 height 14
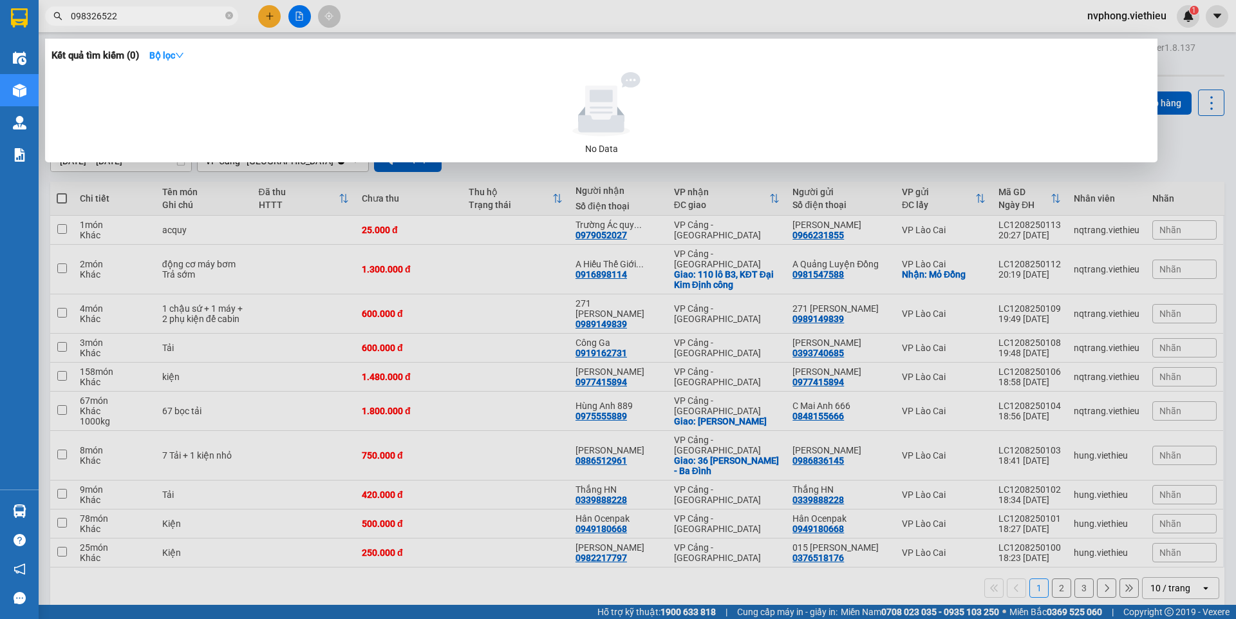
type input "0983265221"
click at [231, 19] on icon "close-circle" at bounding box center [229, 16] width 8 height 8
type input "0"
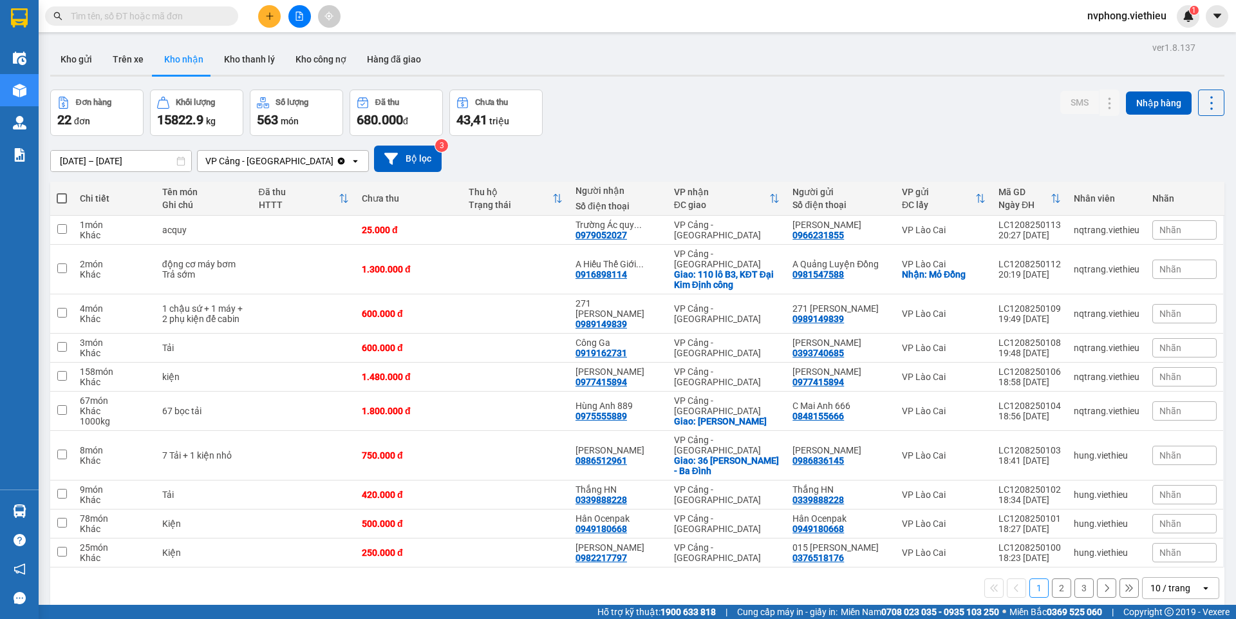
click at [1151, 581] on div "10 / trang" at bounding box center [1171, 587] width 40 height 13
click at [1151, 531] on span "100 / trang" at bounding box center [1166, 528] width 46 height 13
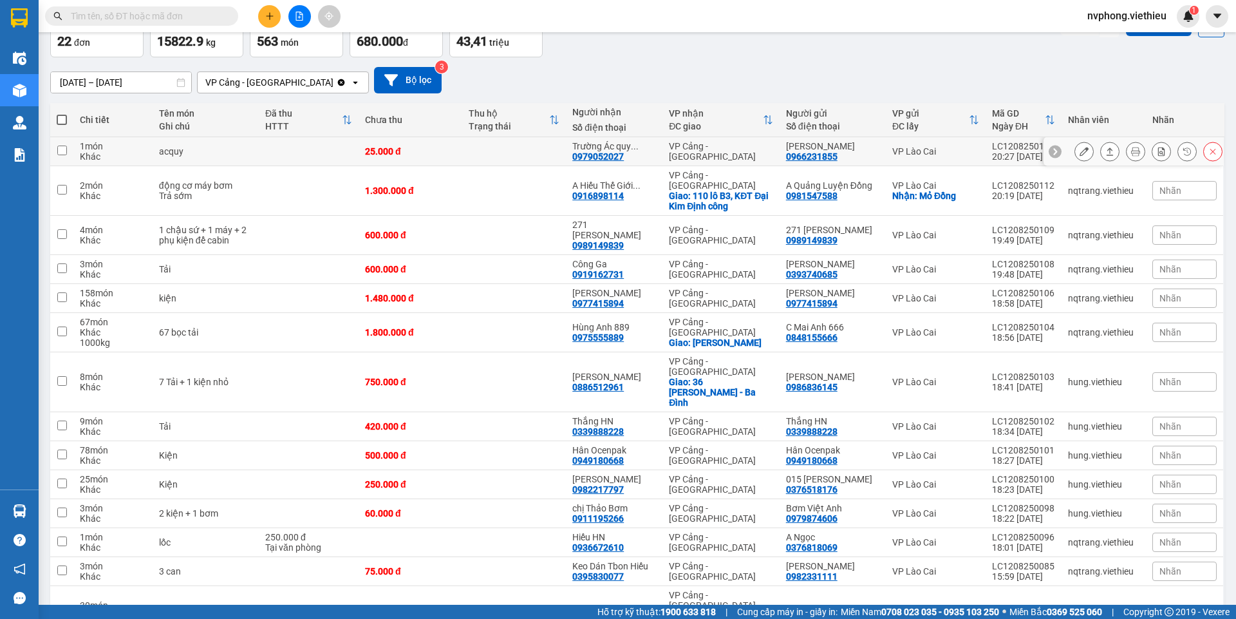
scroll to position [72, 0]
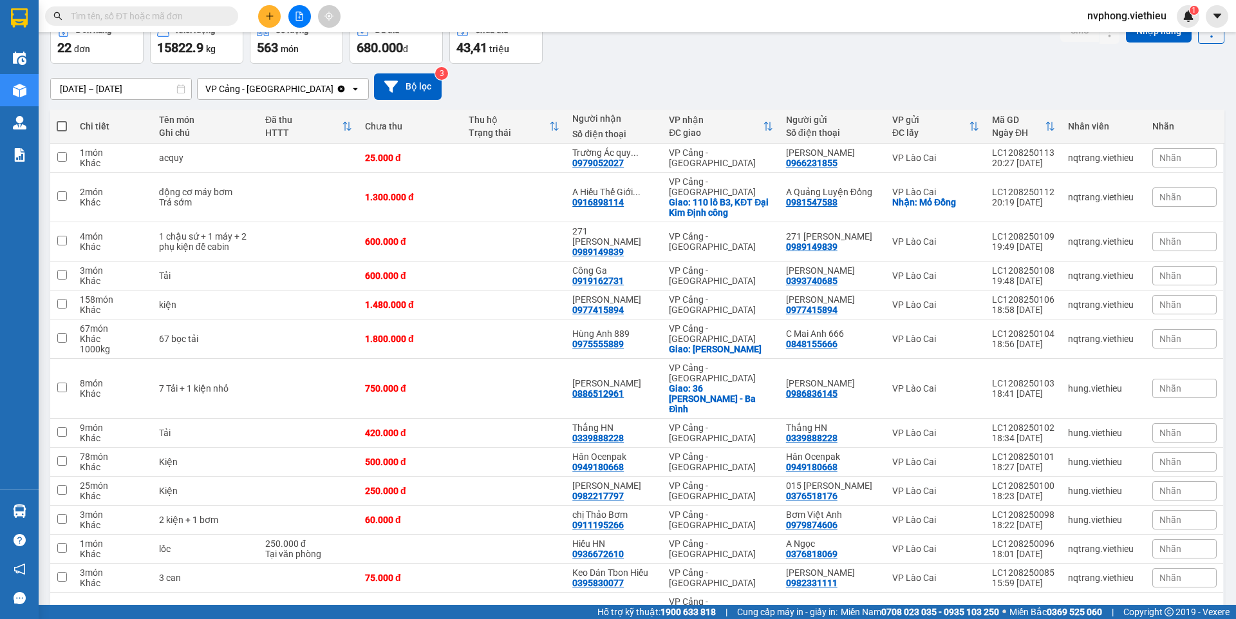
click at [83, 21] on input "text" at bounding box center [147, 16] width 152 height 14
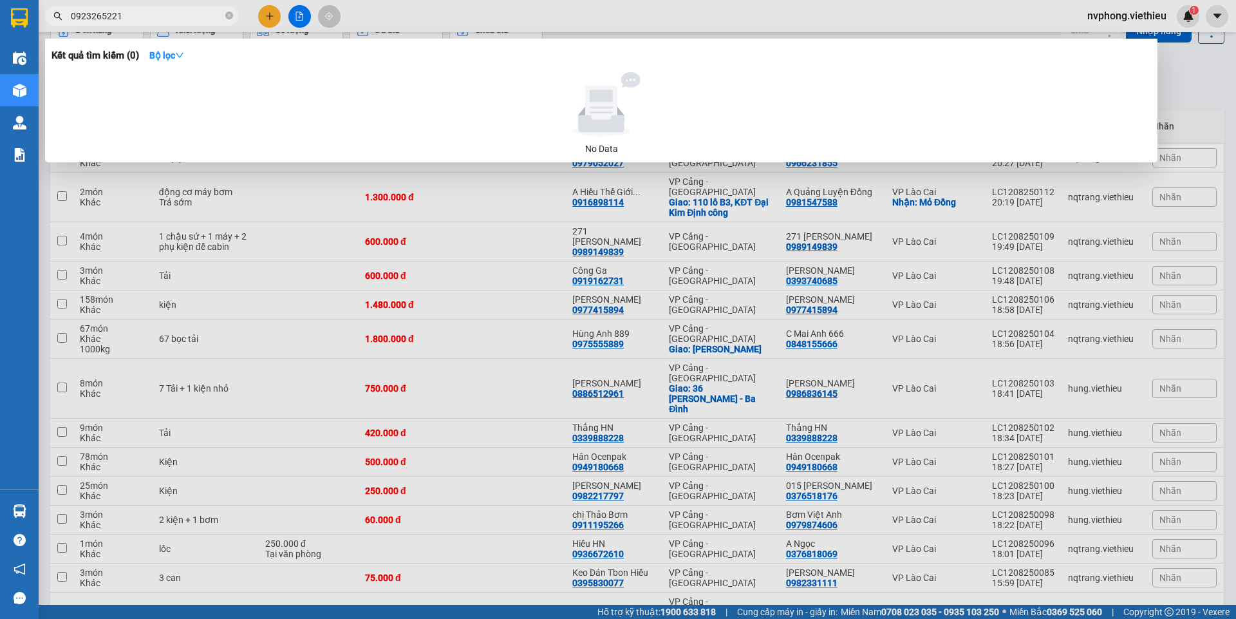
type input "0923265221"
click at [461, 332] on div at bounding box center [618, 309] width 1236 height 619
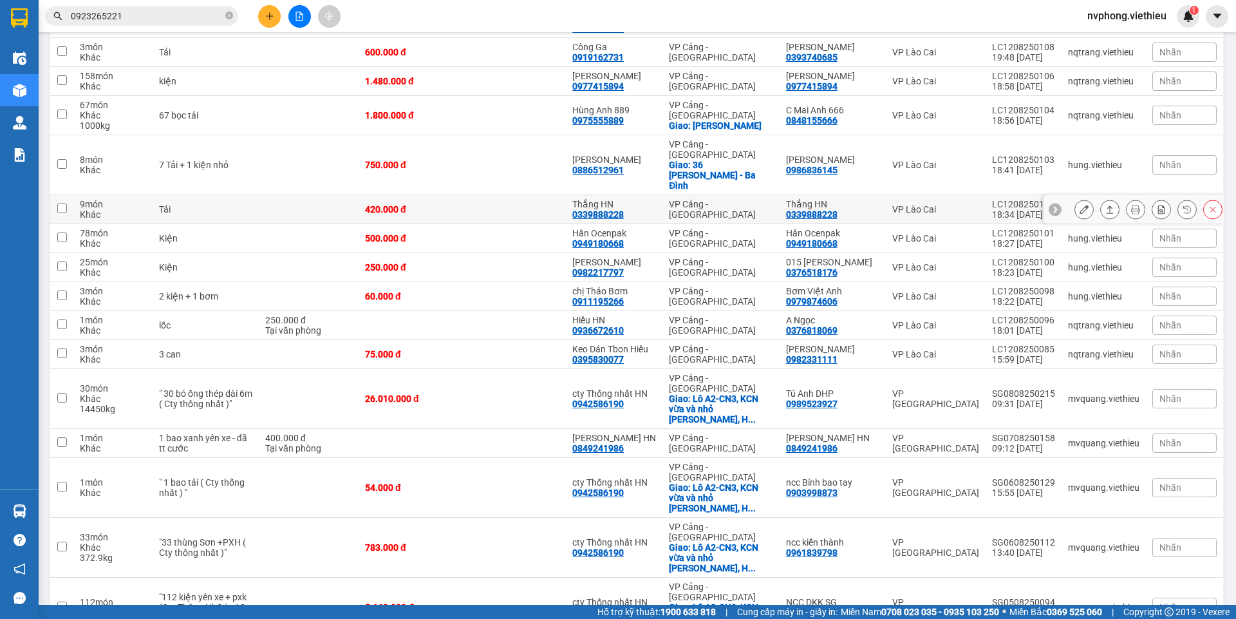
scroll to position [265, 0]
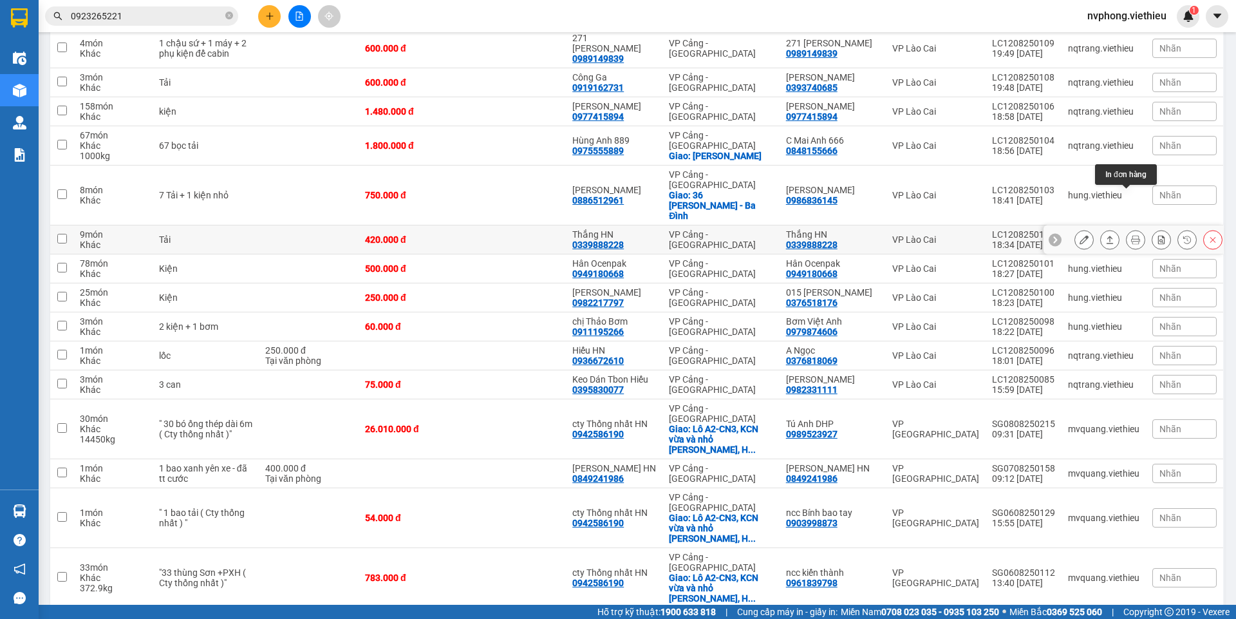
click at [1131, 235] on icon at bounding box center [1135, 239] width 9 height 9
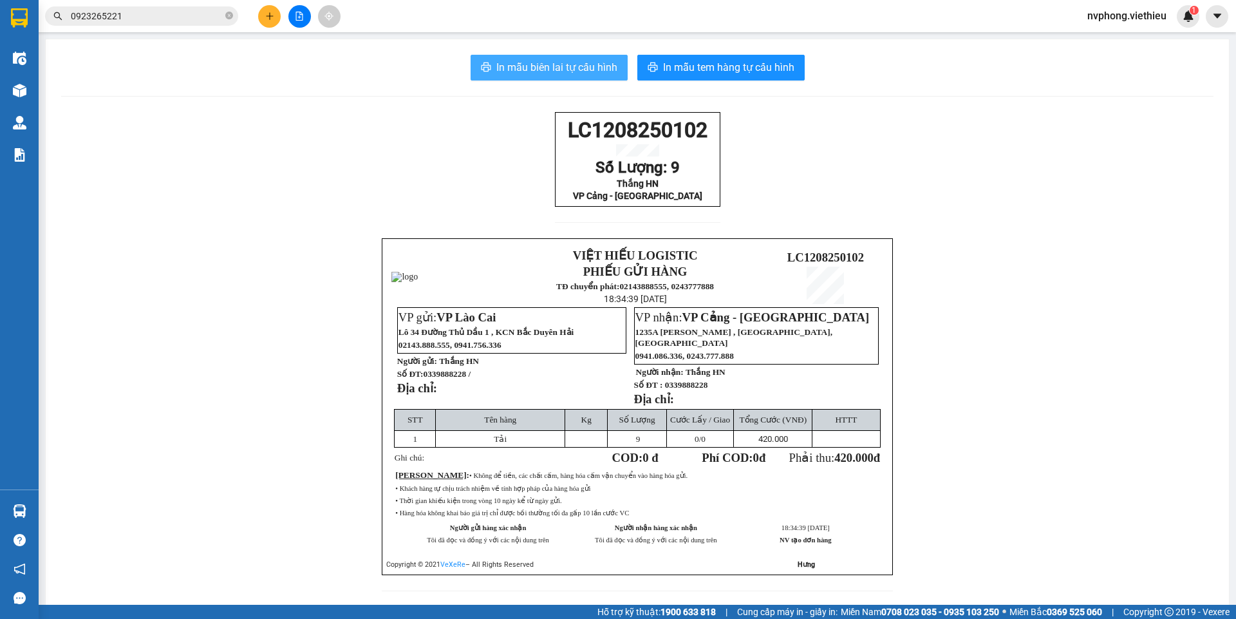
click at [564, 72] on span "In mẫu biên lai tự cấu hình" at bounding box center [556, 67] width 121 height 16
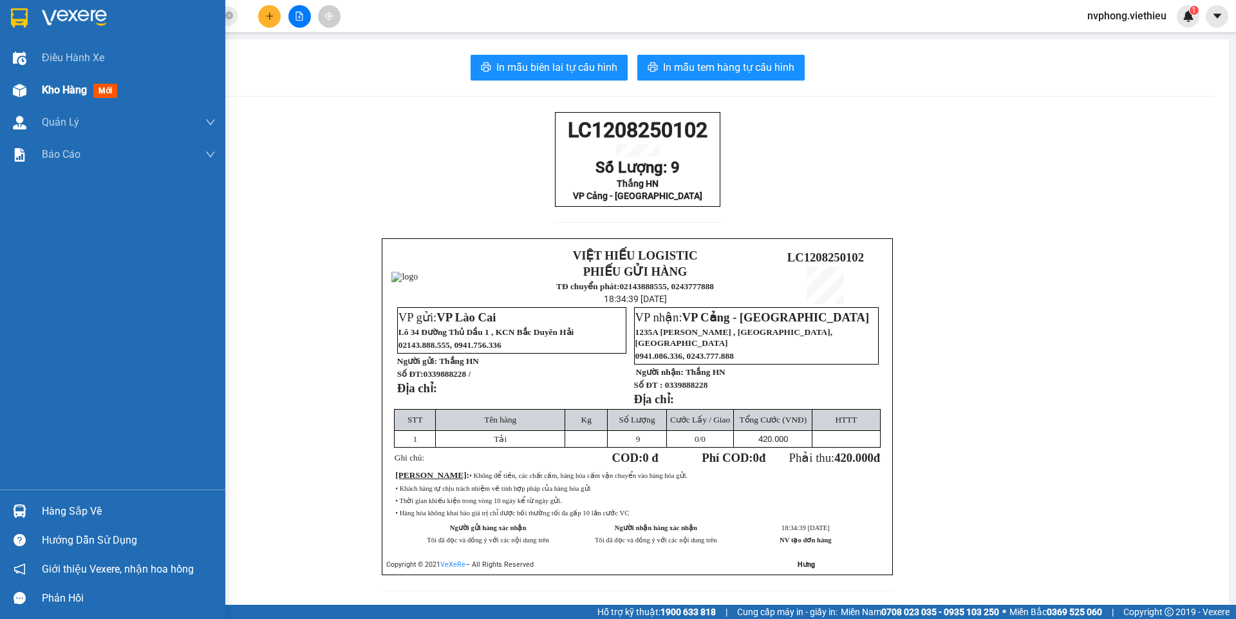
click at [35, 91] on div "Kho hàng mới" at bounding box center [112, 90] width 225 height 32
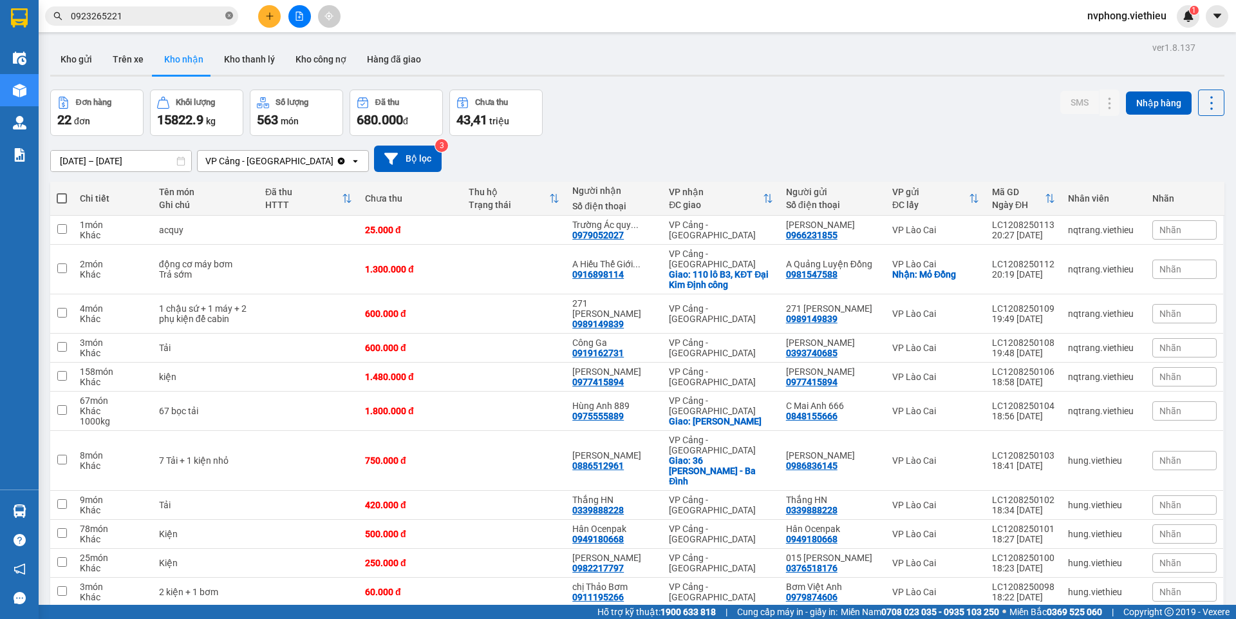
click at [226, 15] on icon "close-circle" at bounding box center [229, 16] width 8 height 8
click at [82, 62] on button "Kho gửi" at bounding box center [76, 59] width 52 height 31
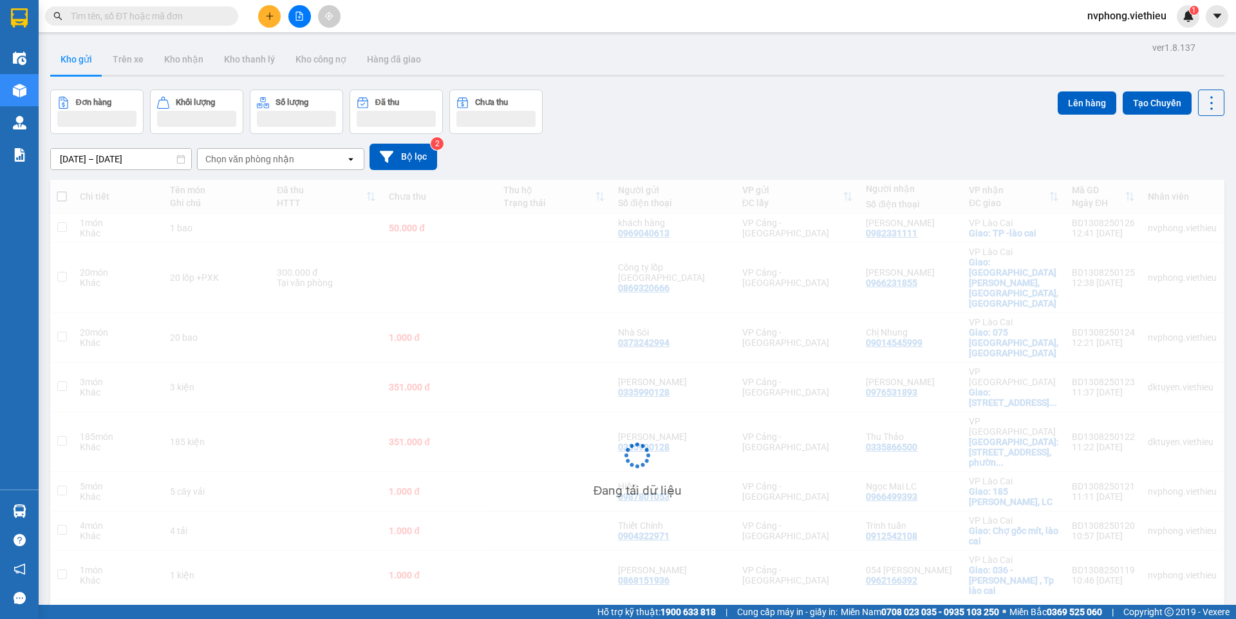
click at [268, 160] on div "Chọn văn phòng nhận" at bounding box center [249, 159] width 89 height 13
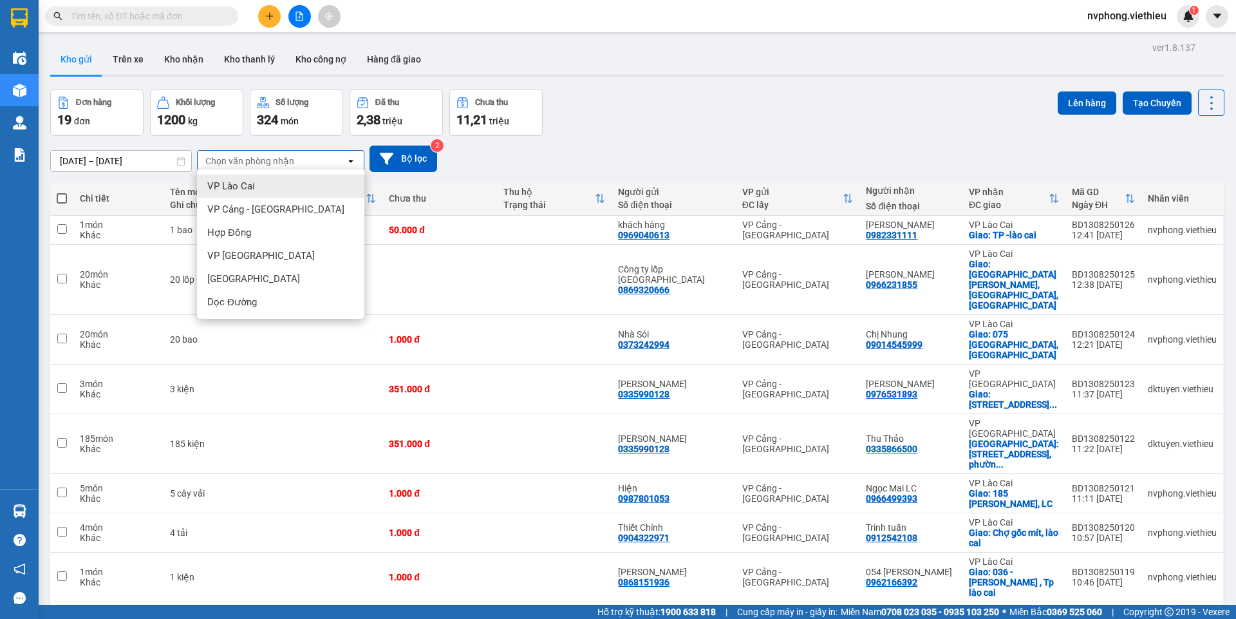
click at [243, 191] on span "VP Lào Cai" at bounding box center [231, 186] width 48 height 13
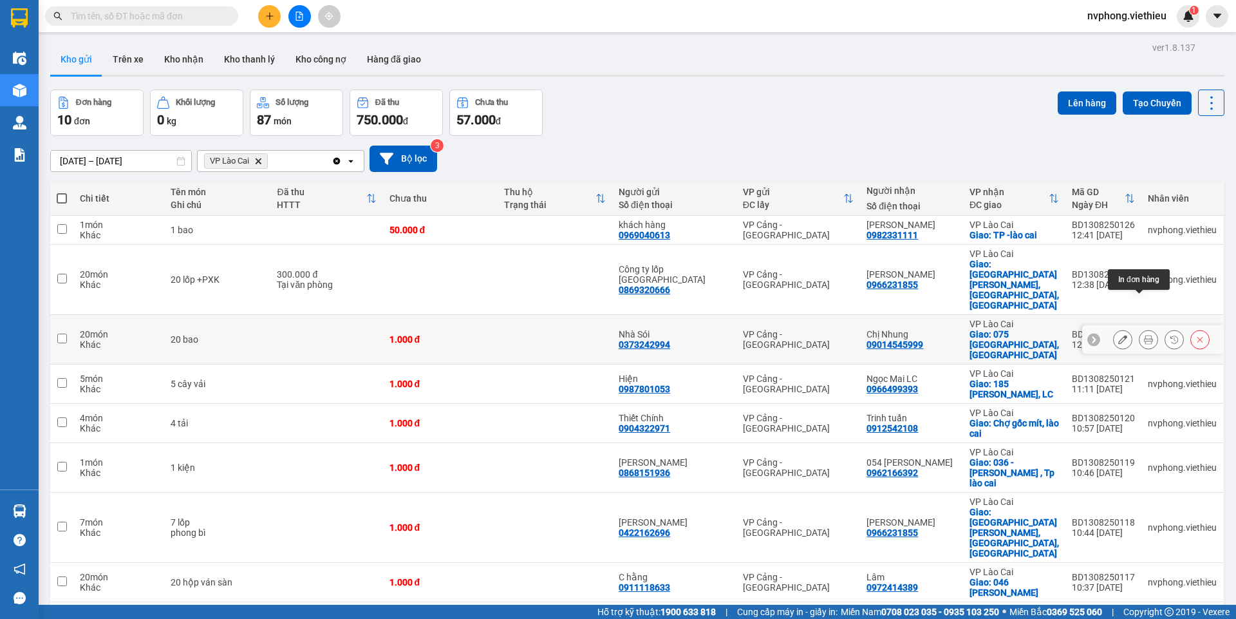
click at [1144, 335] on icon at bounding box center [1148, 339] width 9 height 9
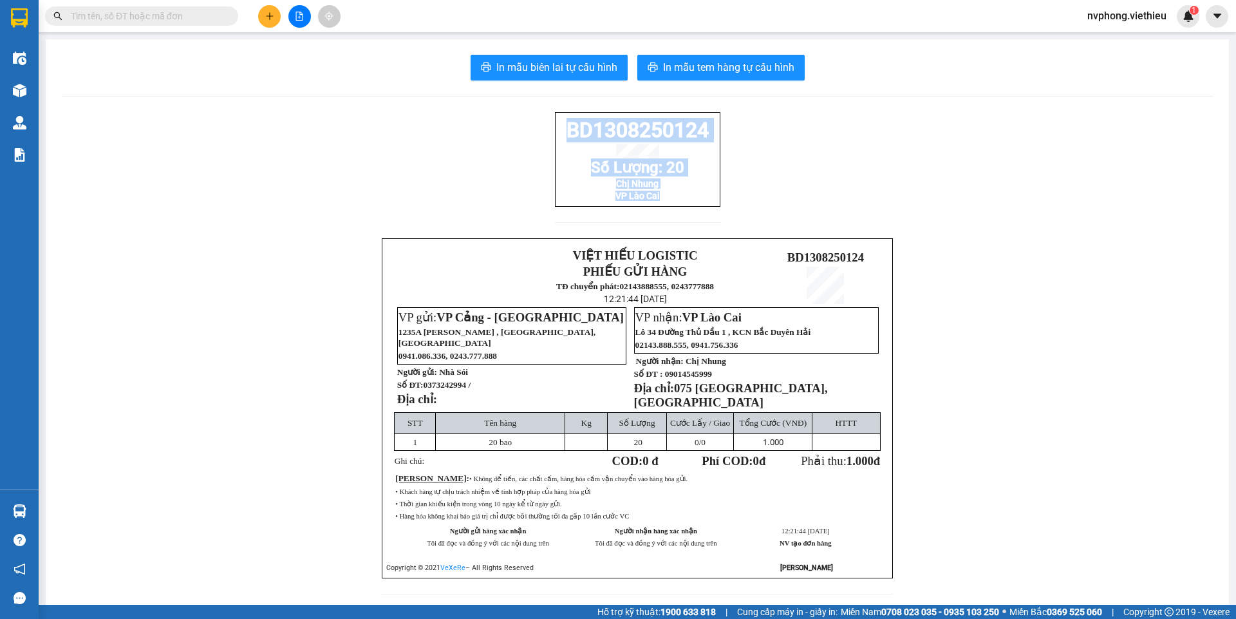
drag, startPoint x: 720, startPoint y: 216, endPoint x: 547, endPoint y: 130, distance: 193.5
click at [551, 124] on div "BD1308250124 Số Lượng: 20 Chị Nhung VP Lào Cai VIỆT HIẾU LOGISTIC PHIẾU GỬI HÀN…" at bounding box center [637, 361] width 1153 height 498
copy div "BD1308250124 Số Lượng: 20 Chị Nhung VP Lào Cai"
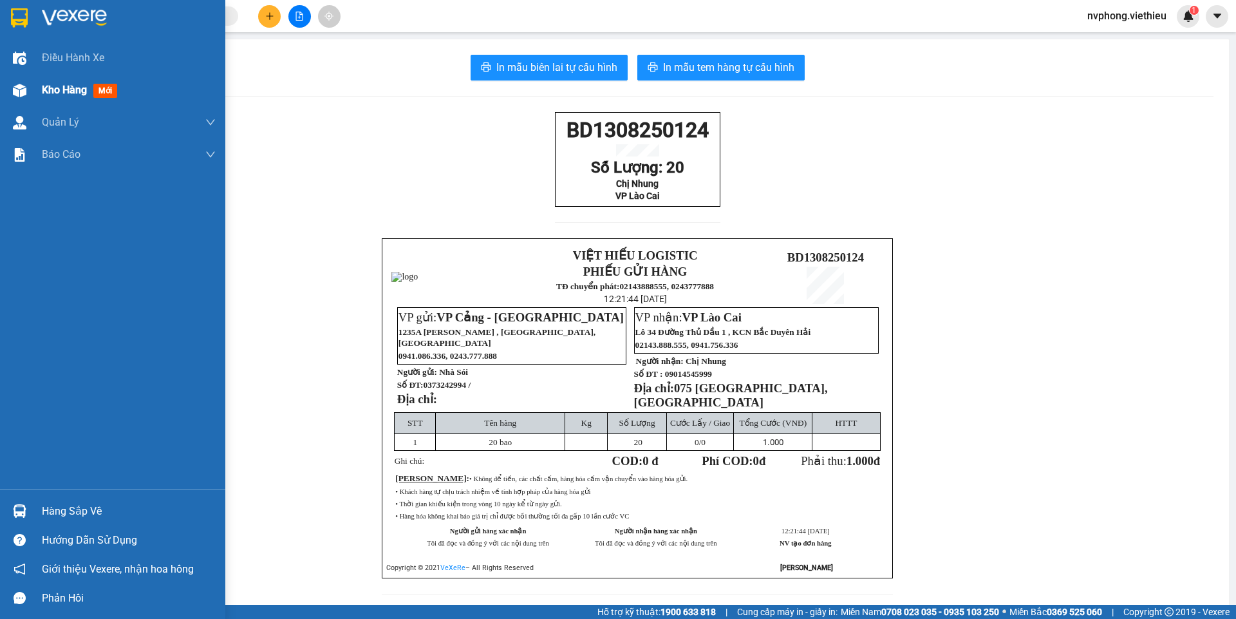
click at [28, 90] on div at bounding box center [19, 90] width 23 height 23
